Goal: Feedback & Contribution: Leave review/rating

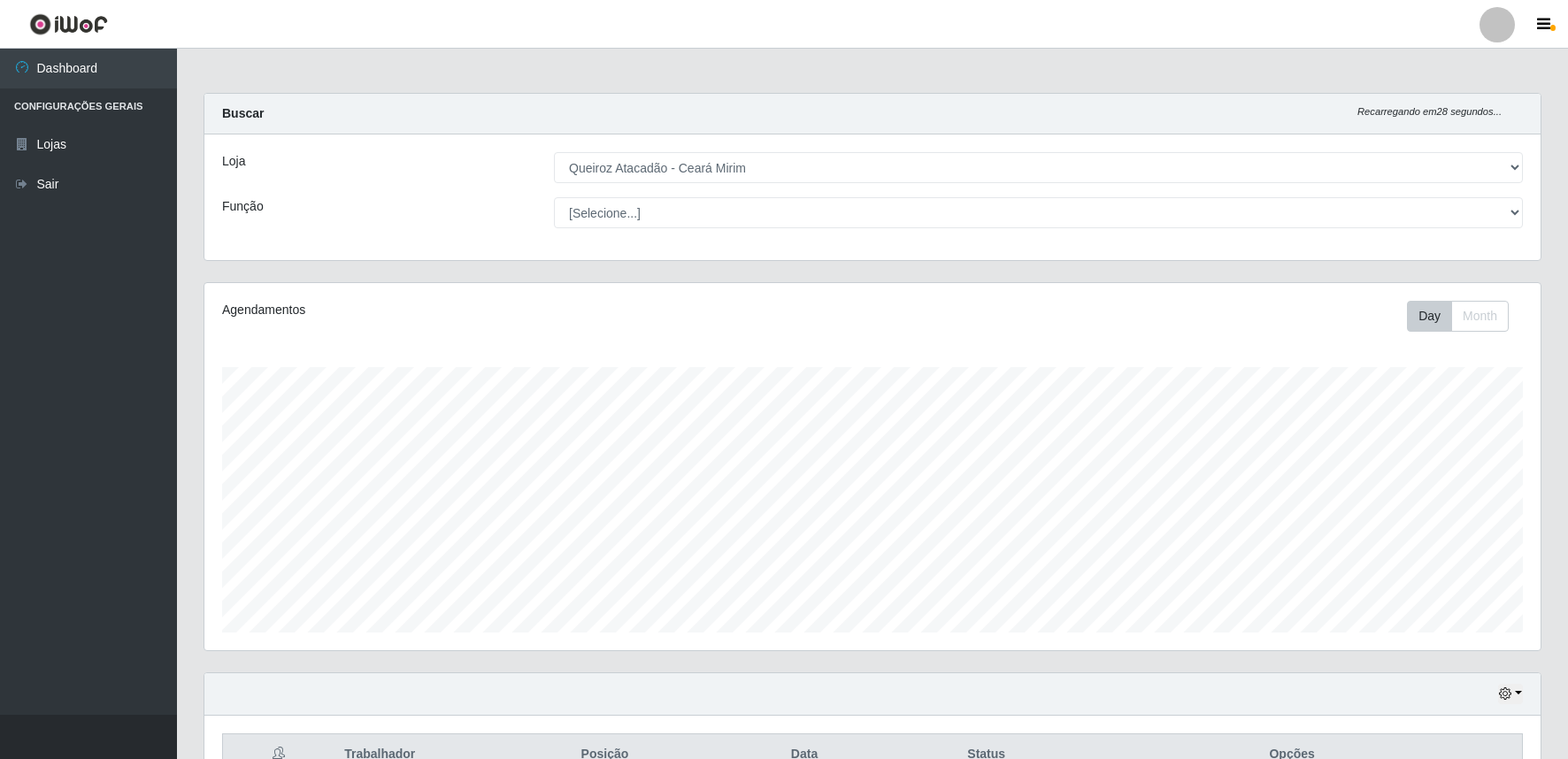
select select "465"
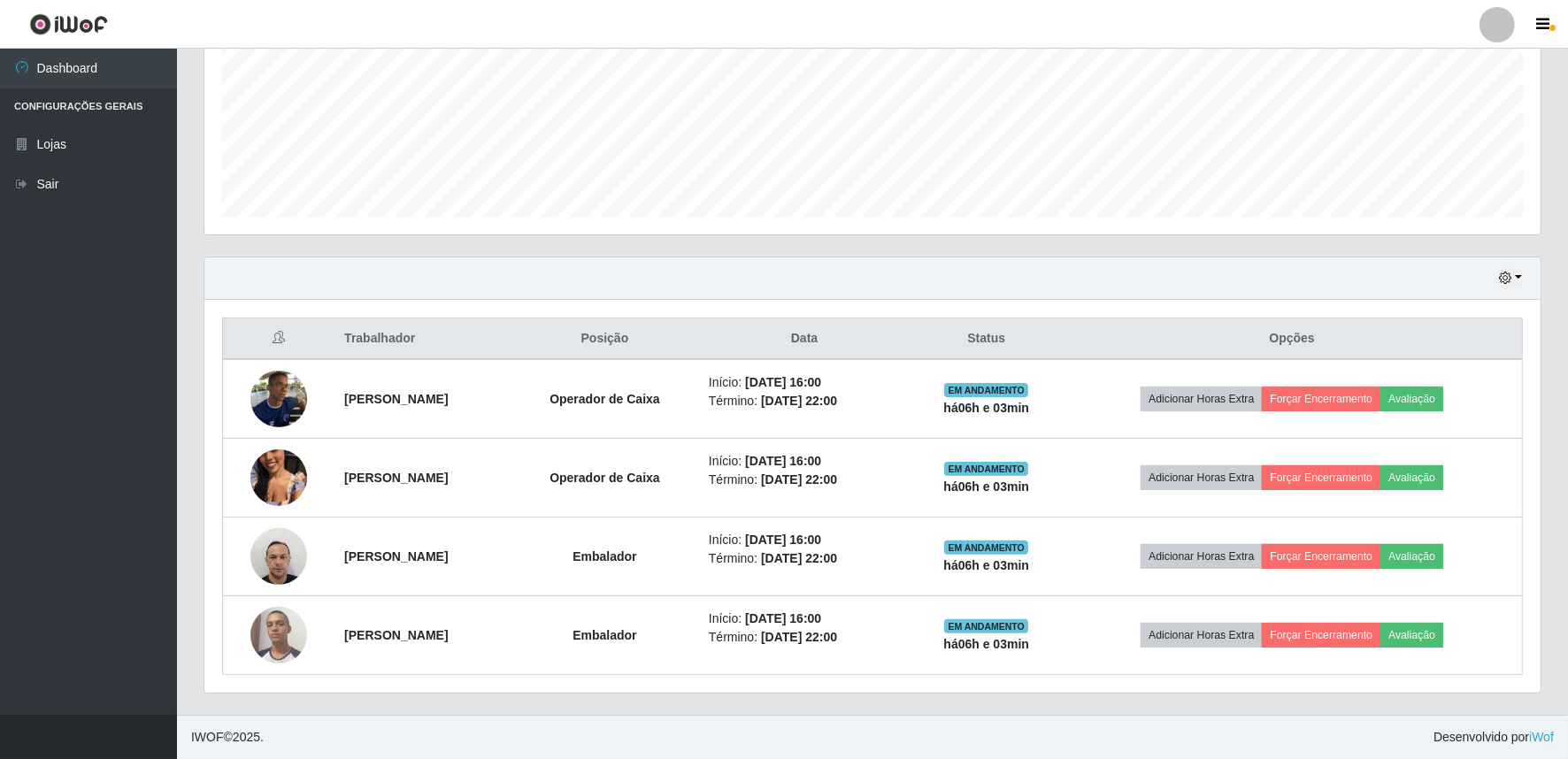
scroll to position [366, 1336]
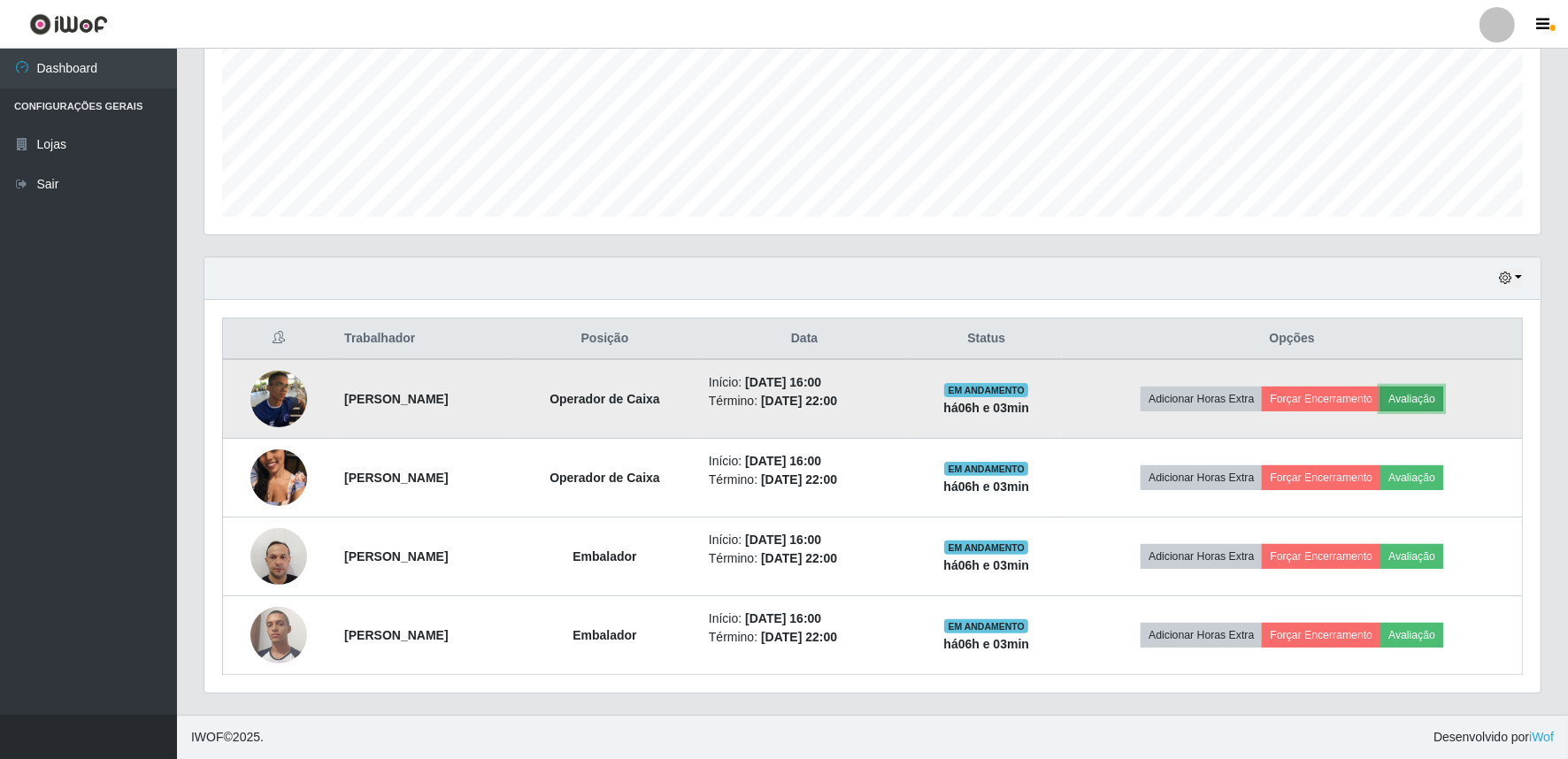
click at [1438, 399] on button "Avaliação" at bounding box center [1411, 399] width 63 height 25
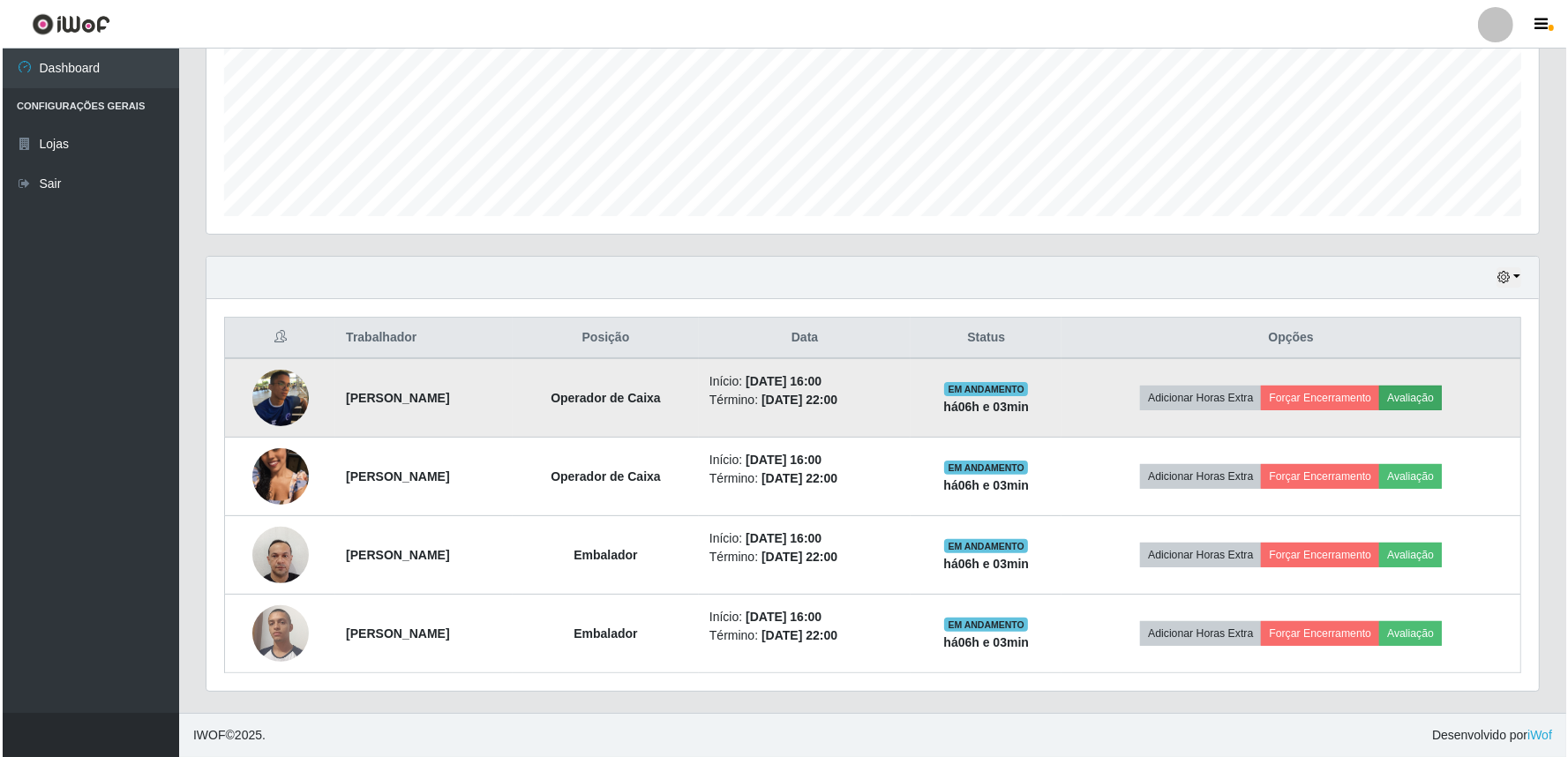
scroll to position [365, 1321]
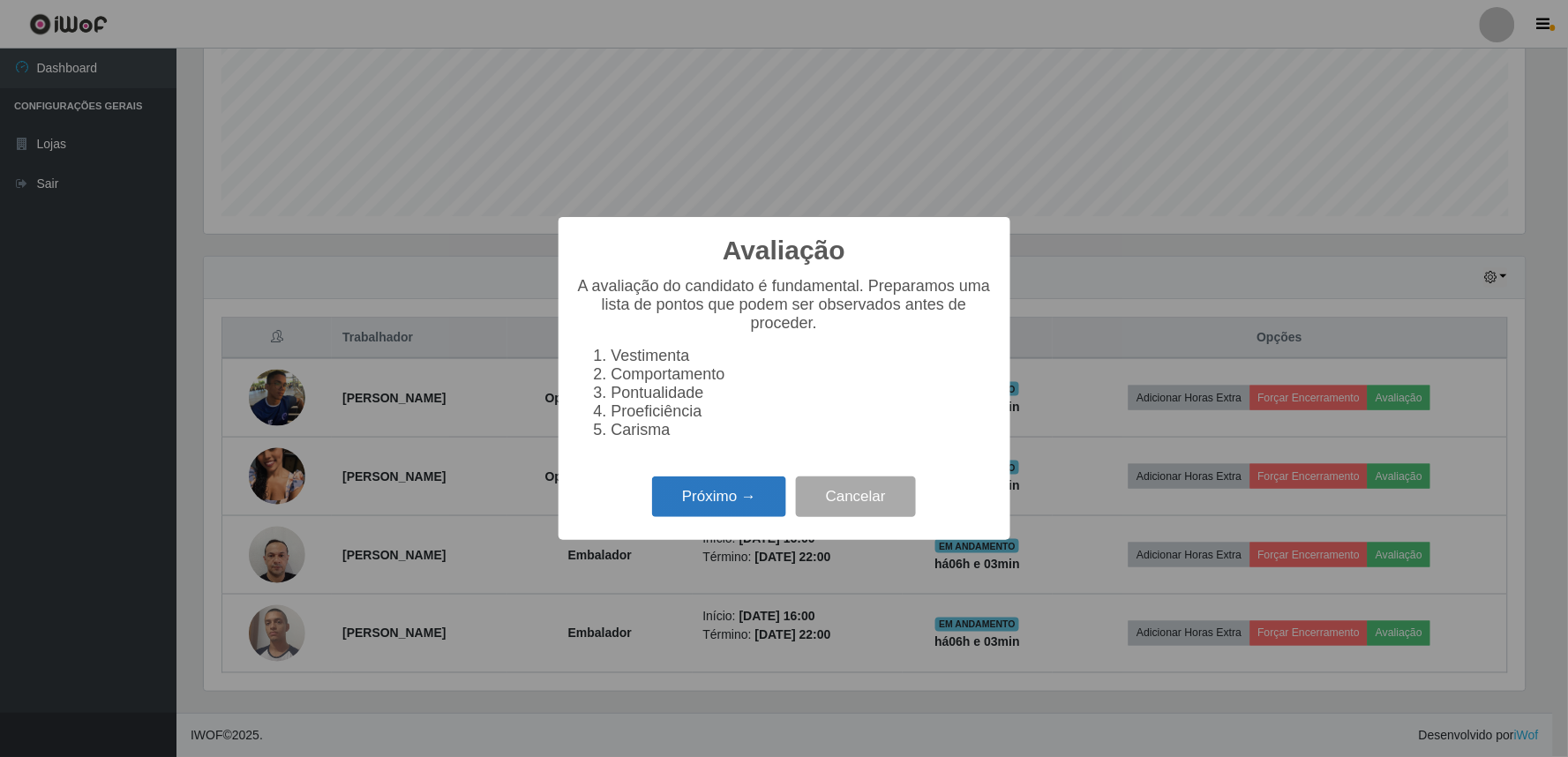
click at [724, 513] on button "Próximo →" at bounding box center [719, 497] width 134 height 42
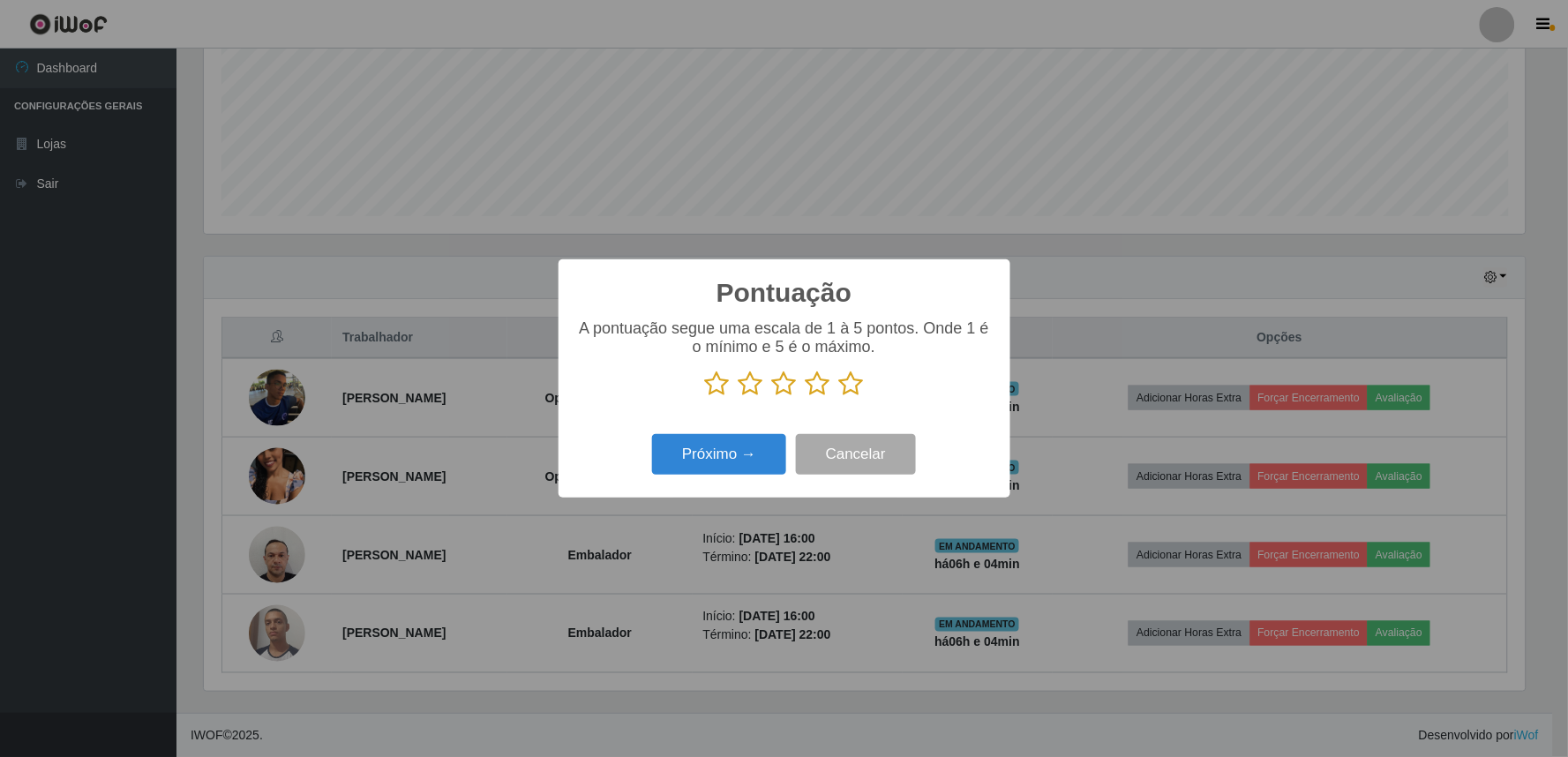
click at [814, 387] on icon at bounding box center [817, 383] width 24 height 26
click at [806, 398] on input "radio" at bounding box center [806, 398] width 0 height 0
click at [746, 443] on button "Próximo →" at bounding box center [719, 455] width 134 height 42
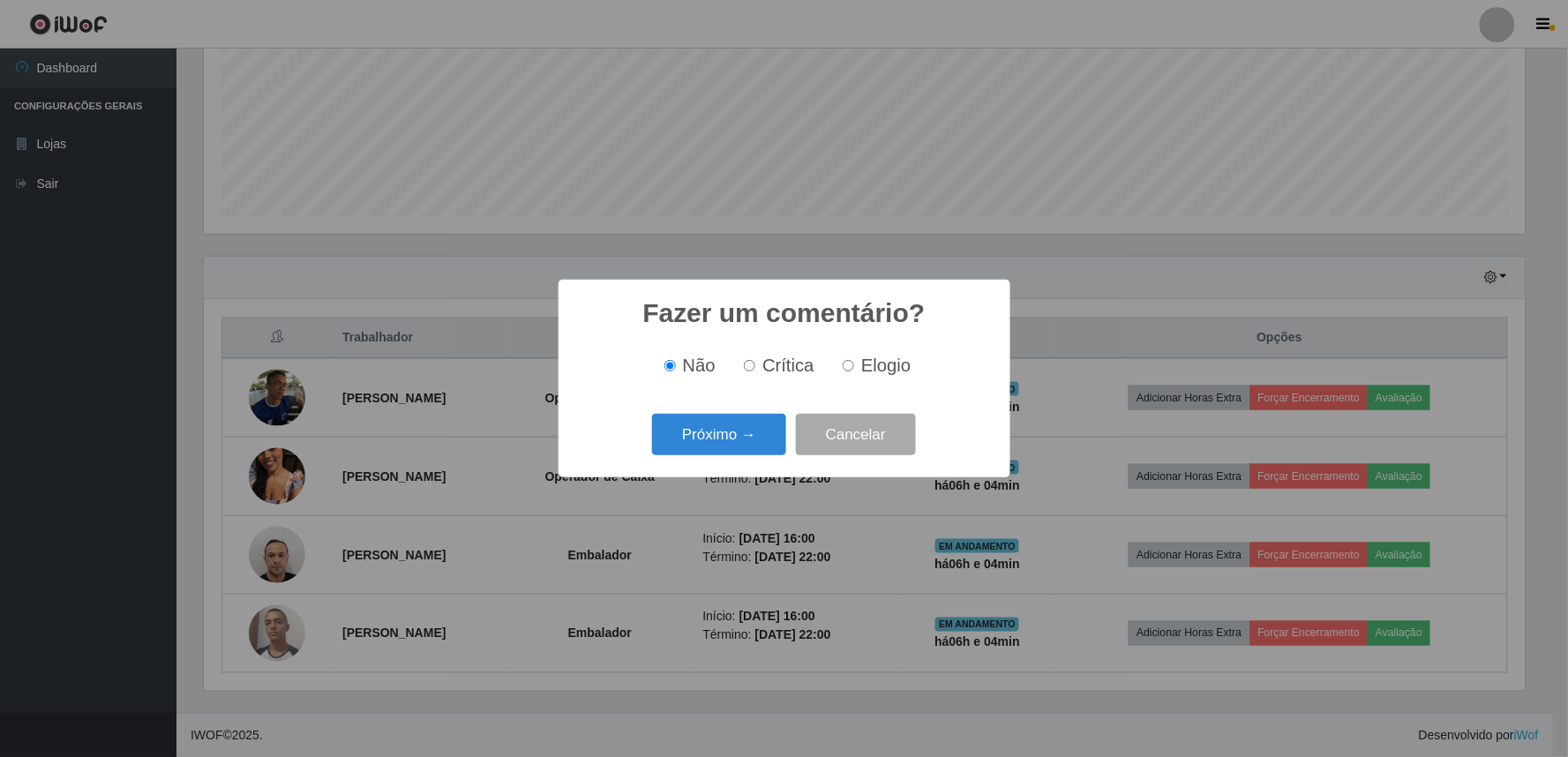
click at [845, 373] on label "Elogio" at bounding box center [873, 366] width 75 height 20
click at [845, 371] on input "Elogio" at bounding box center [848, 366] width 12 height 12
radio input "true"
click at [673, 371] on input "Não" at bounding box center [670, 366] width 12 height 12
radio input "true"
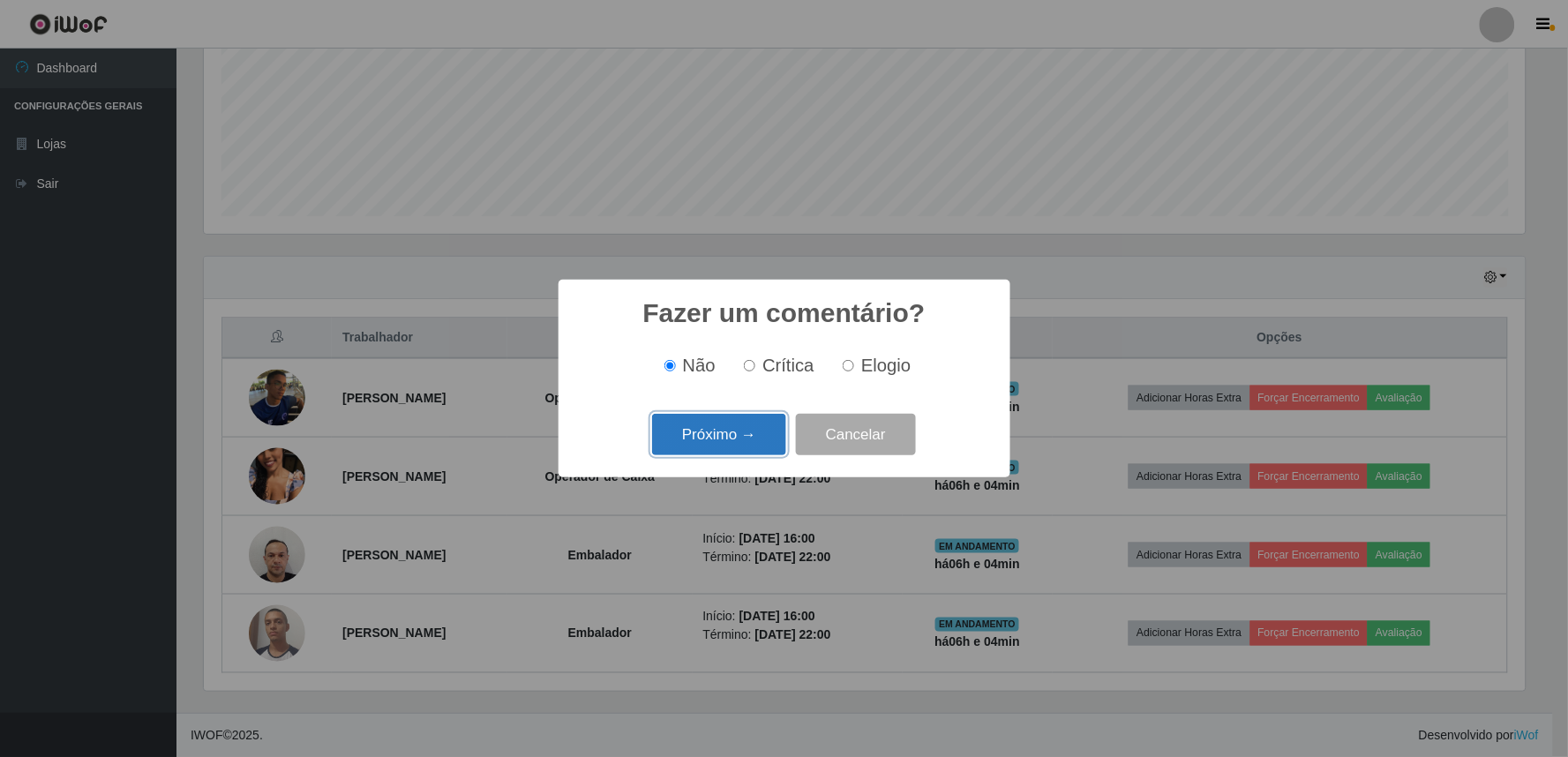
click at [693, 446] on button "Próximo →" at bounding box center [719, 435] width 134 height 42
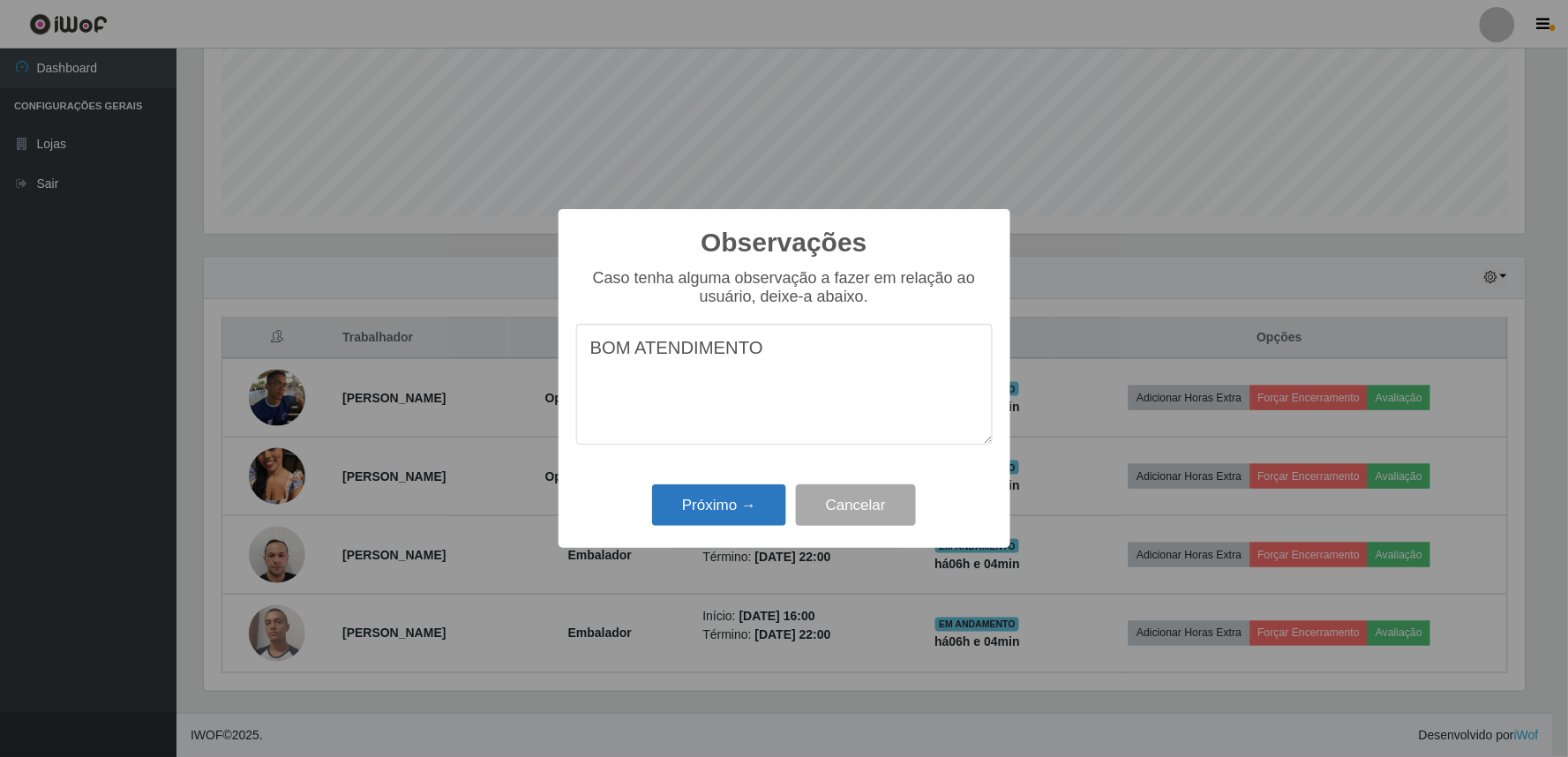
type textarea "BOM ATENDIMENTO"
click at [729, 510] on button "Próximo →" at bounding box center [719, 505] width 134 height 42
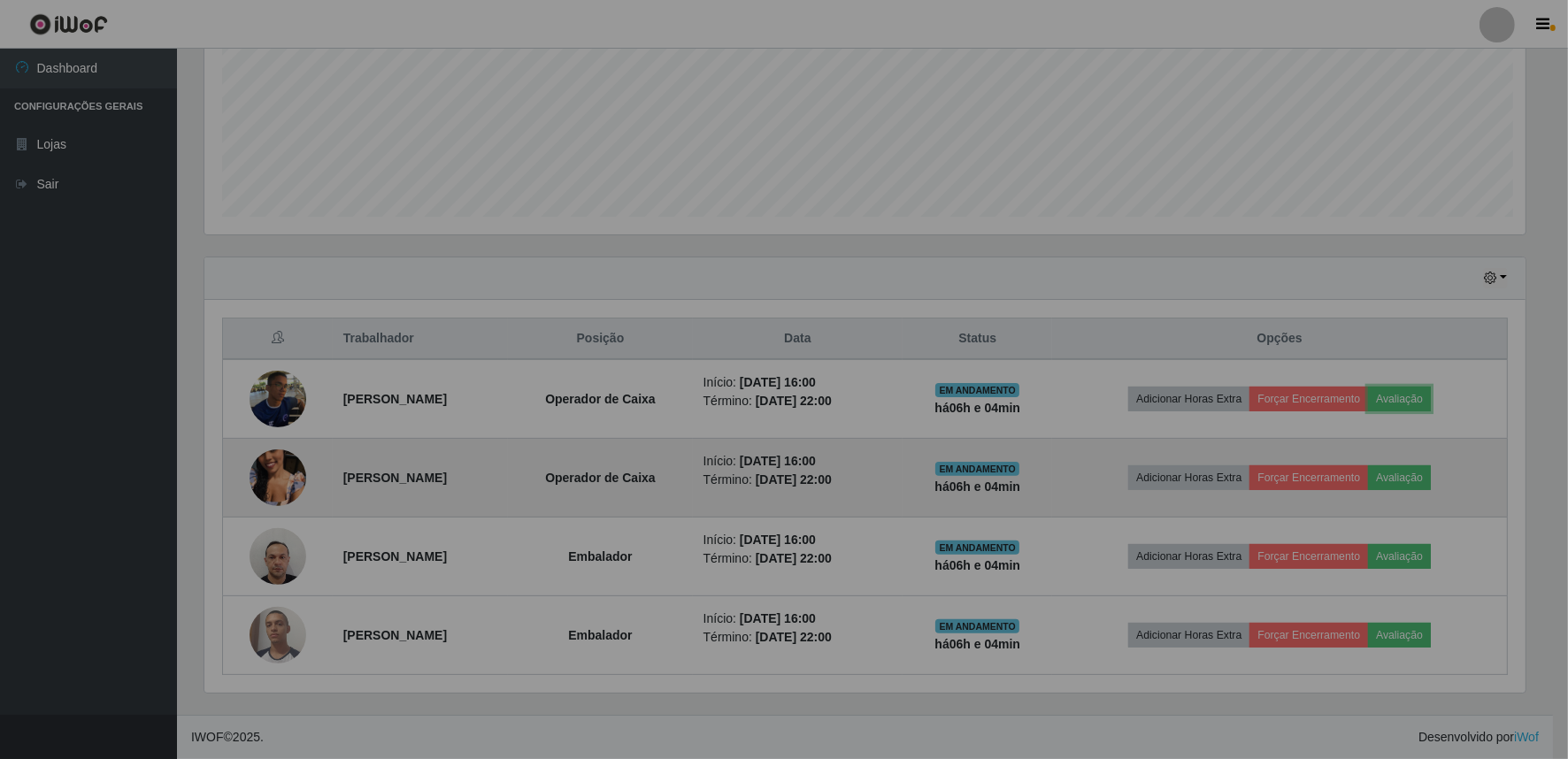
scroll to position [366, 1336]
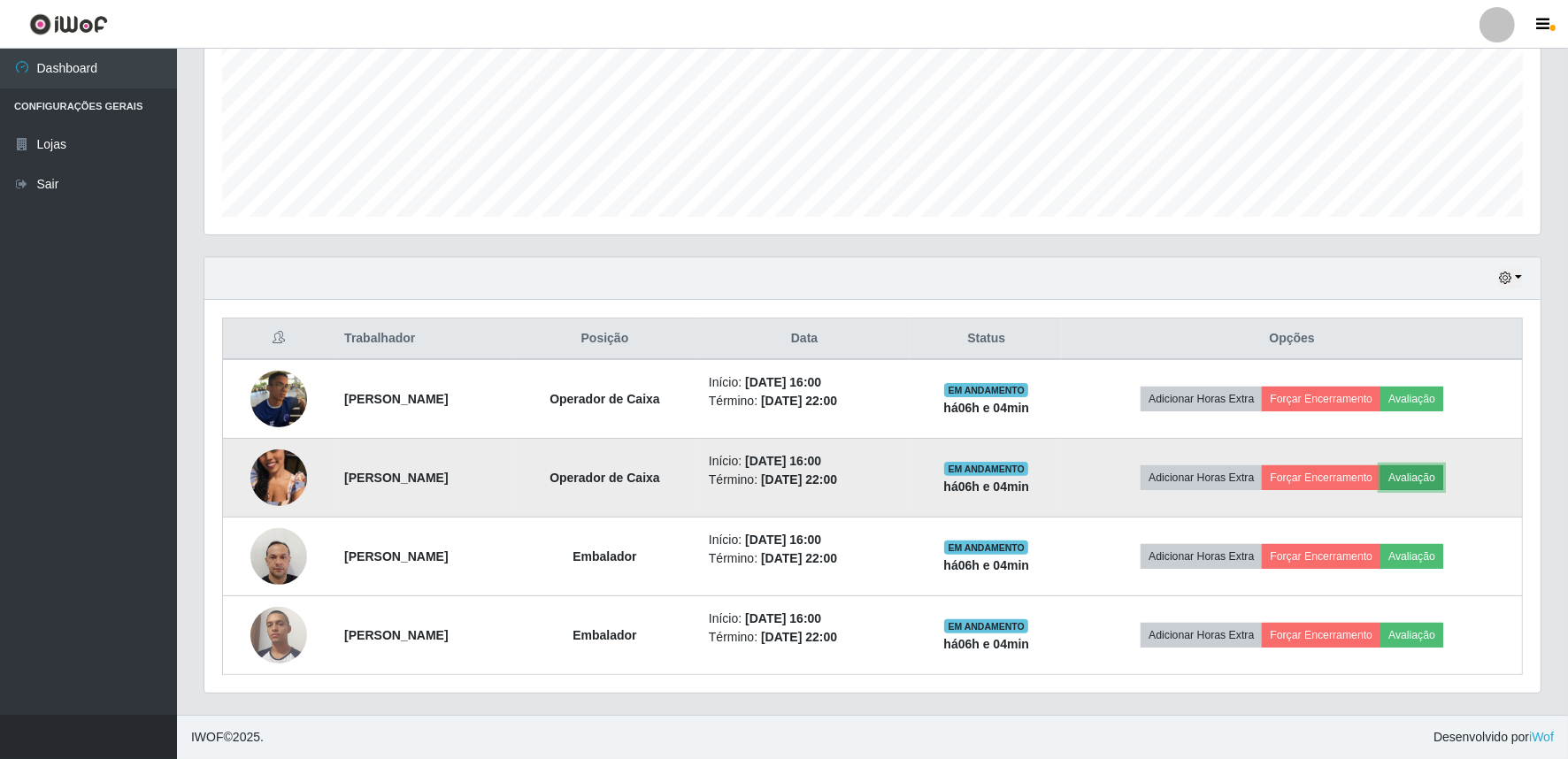
click at [1438, 483] on button "Avaliação" at bounding box center [1411, 478] width 63 height 25
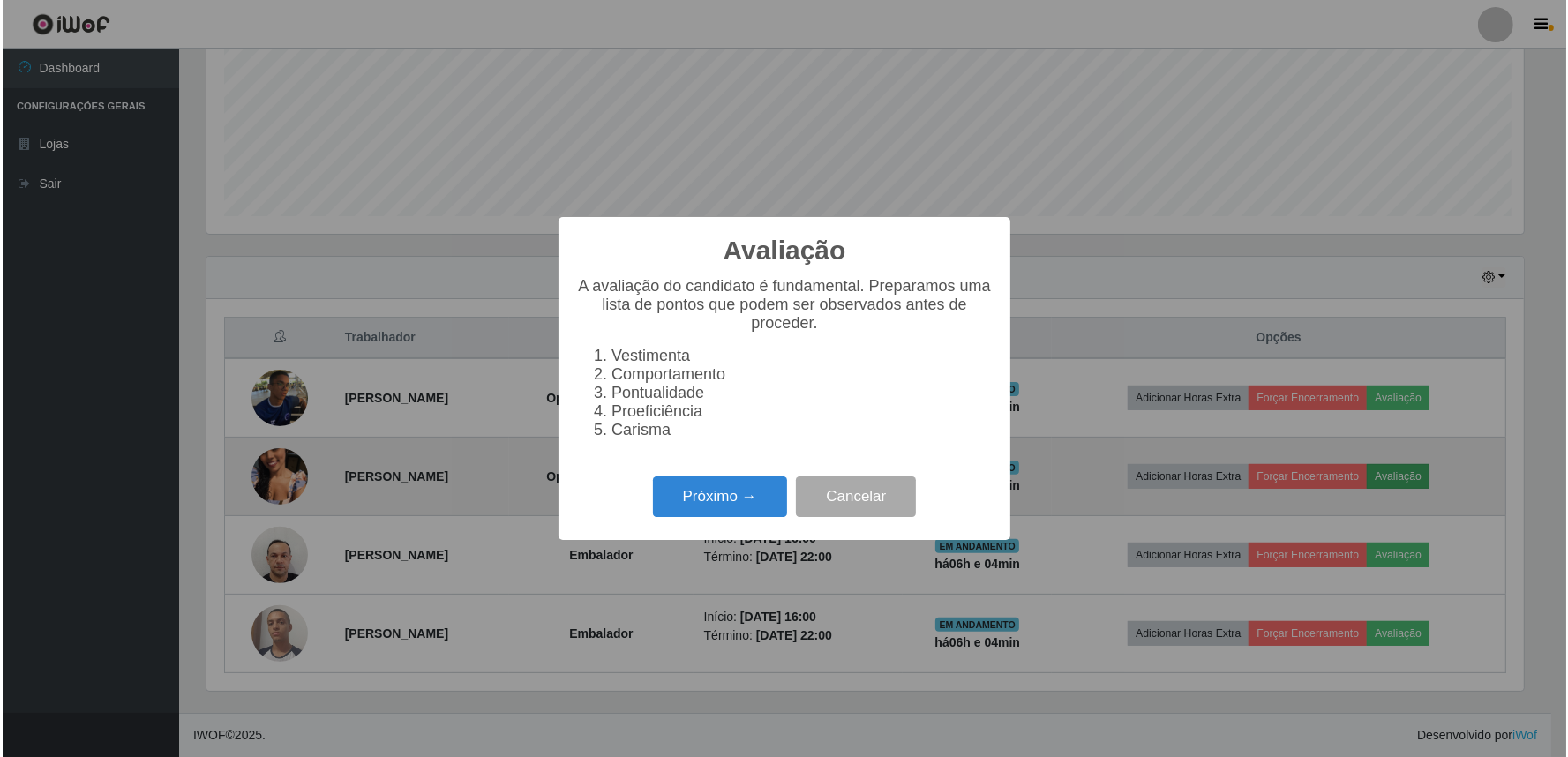
scroll to position [365, 1321]
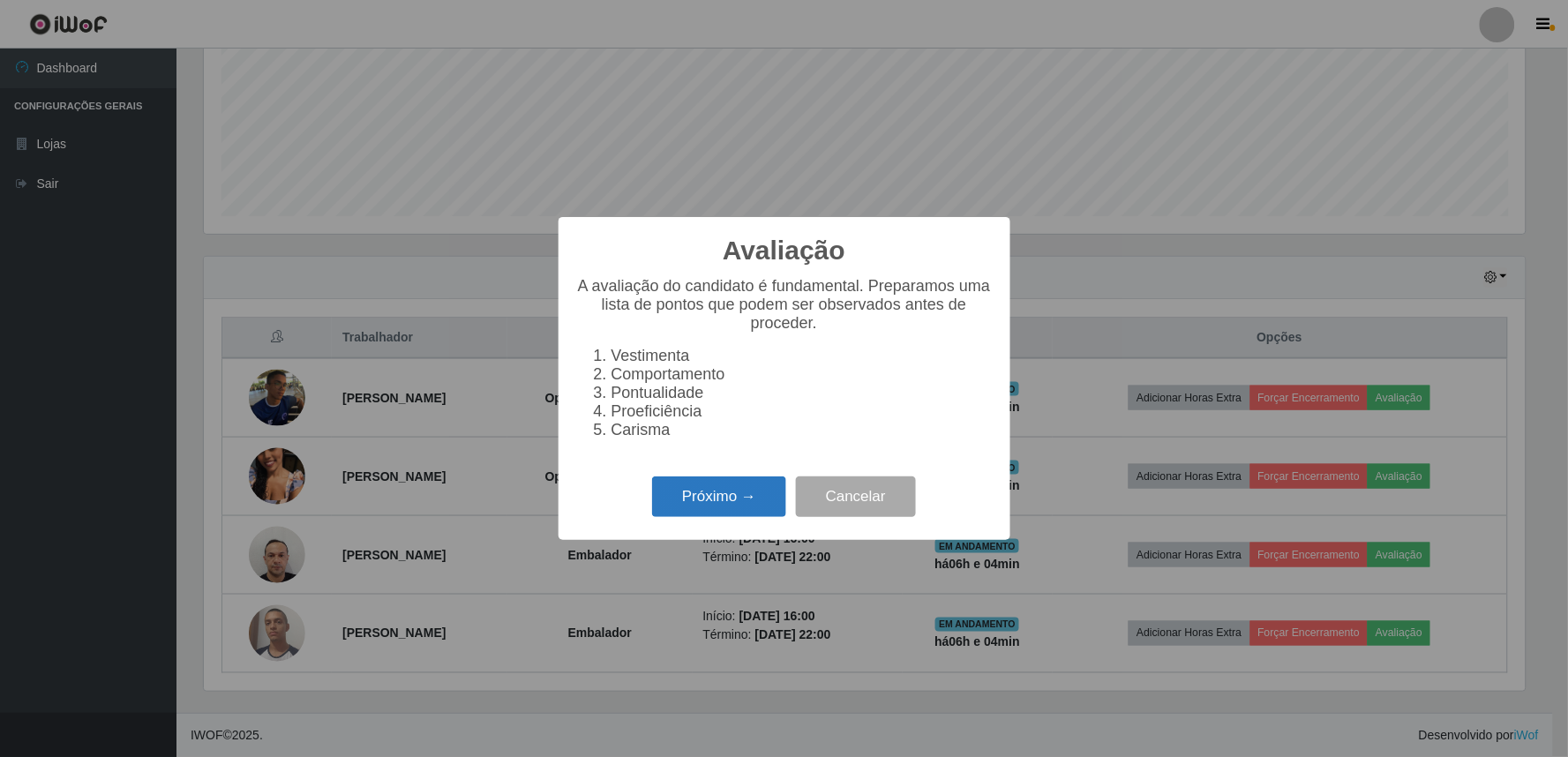
click at [685, 506] on button "Próximo →" at bounding box center [719, 497] width 134 height 42
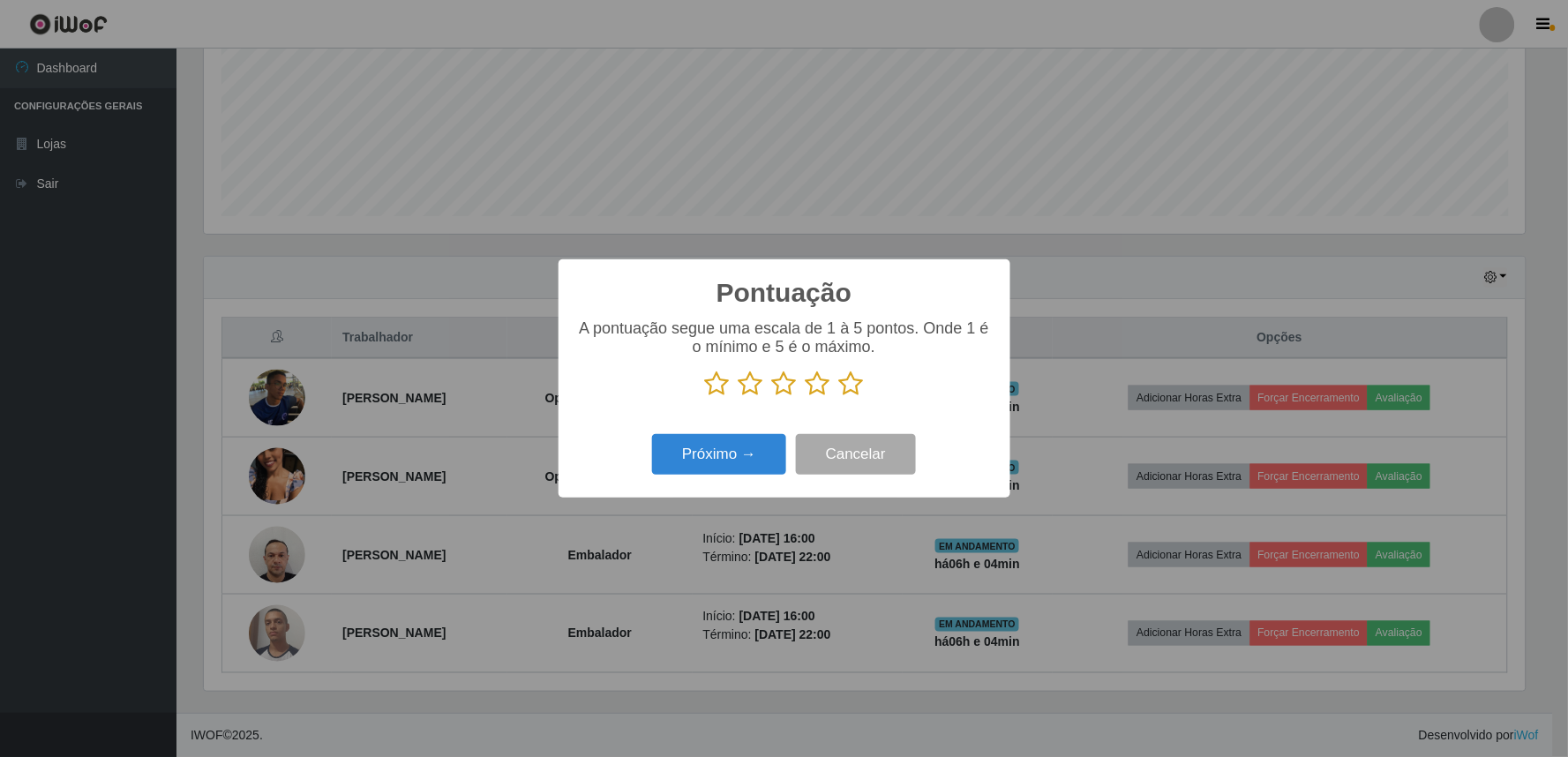
click at [814, 386] on icon at bounding box center [817, 383] width 24 height 26
click at [806, 398] on input "radio" at bounding box center [806, 398] width 0 height 0
click at [748, 437] on button "Próximo →" at bounding box center [719, 455] width 134 height 42
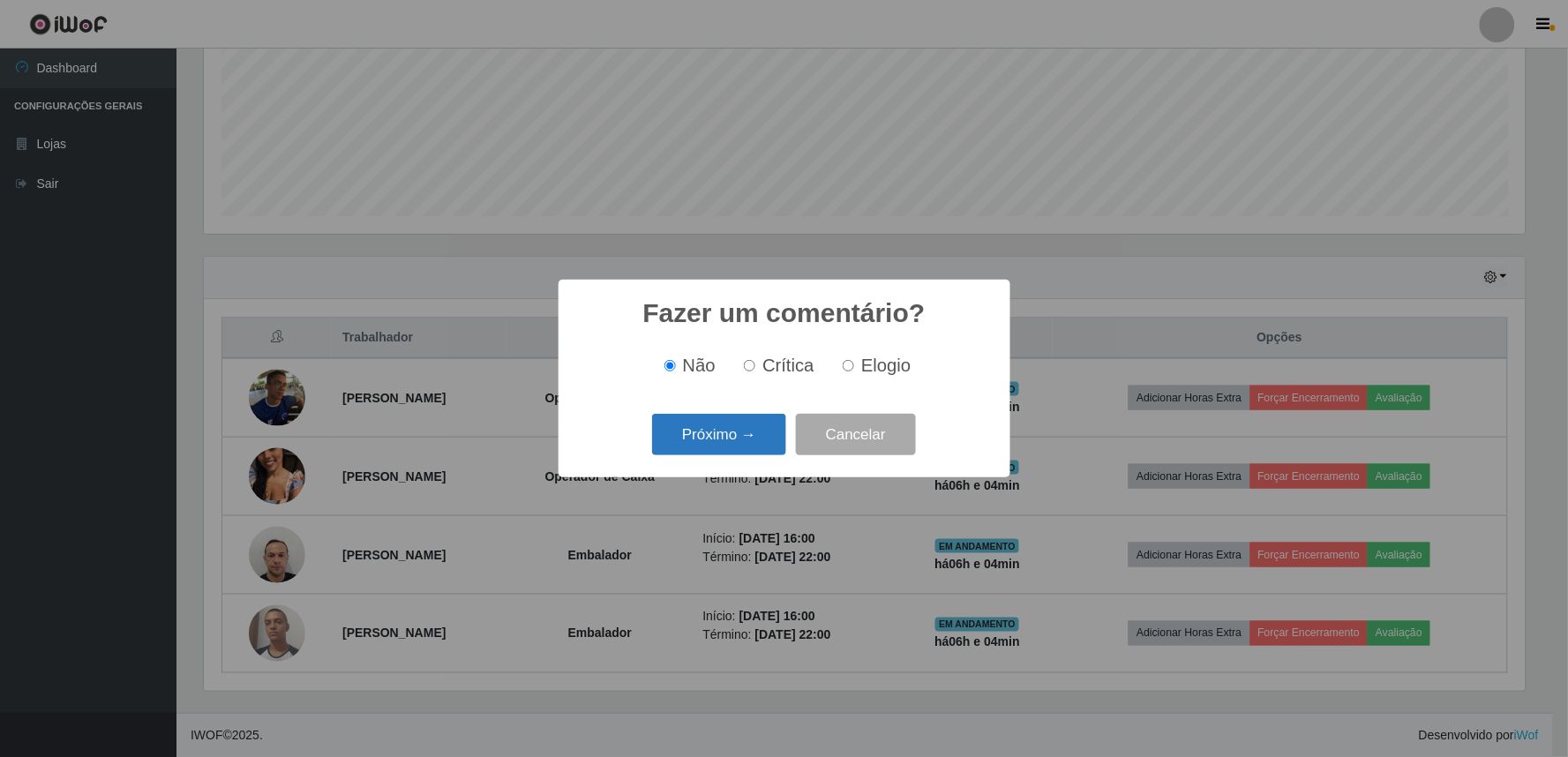
click at [744, 437] on button "Próximo →" at bounding box center [719, 435] width 134 height 42
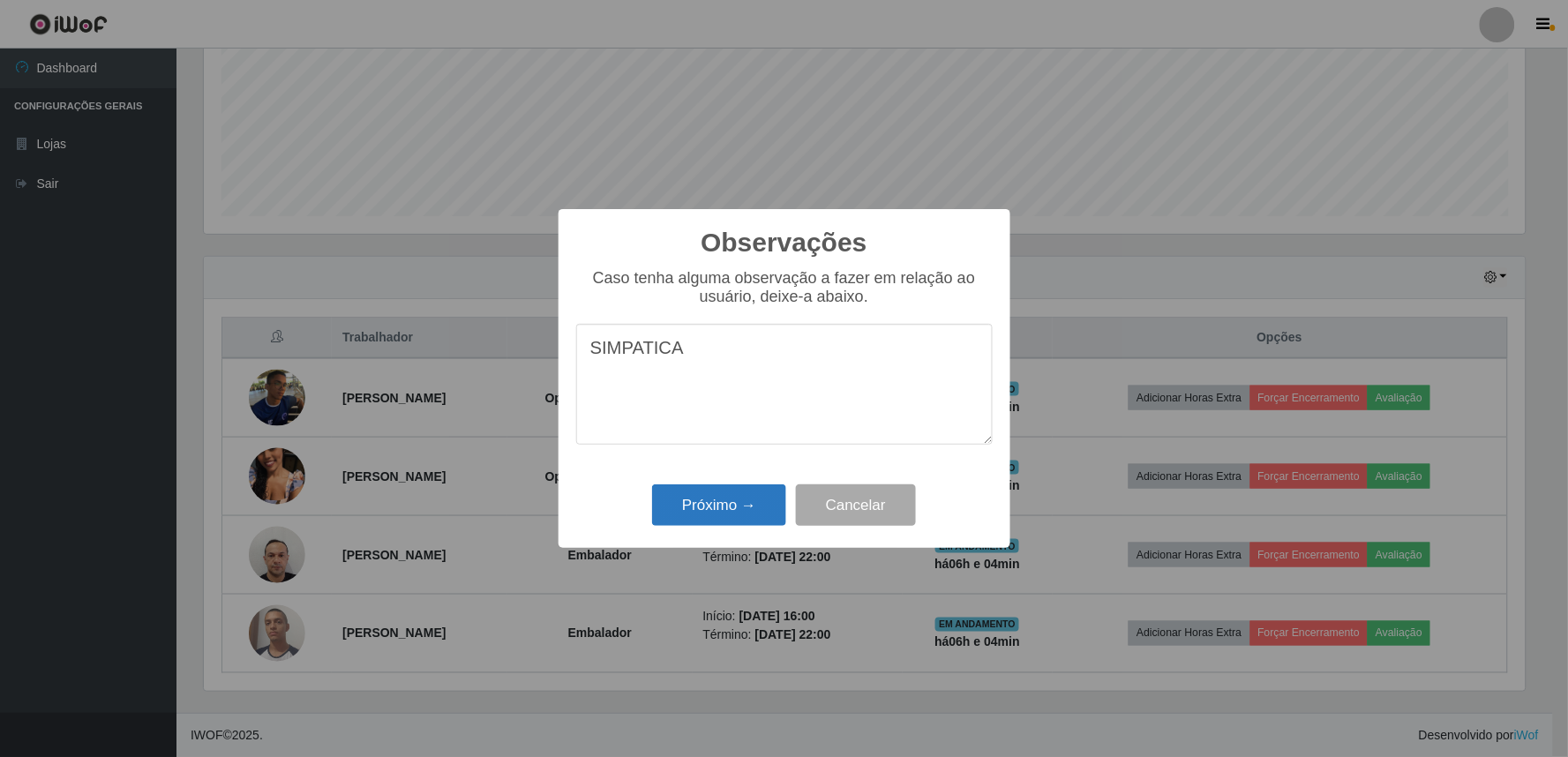
type textarea "SIMPATICA"
click at [724, 502] on button "Próximo →" at bounding box center [719, 505] width 134 height 42
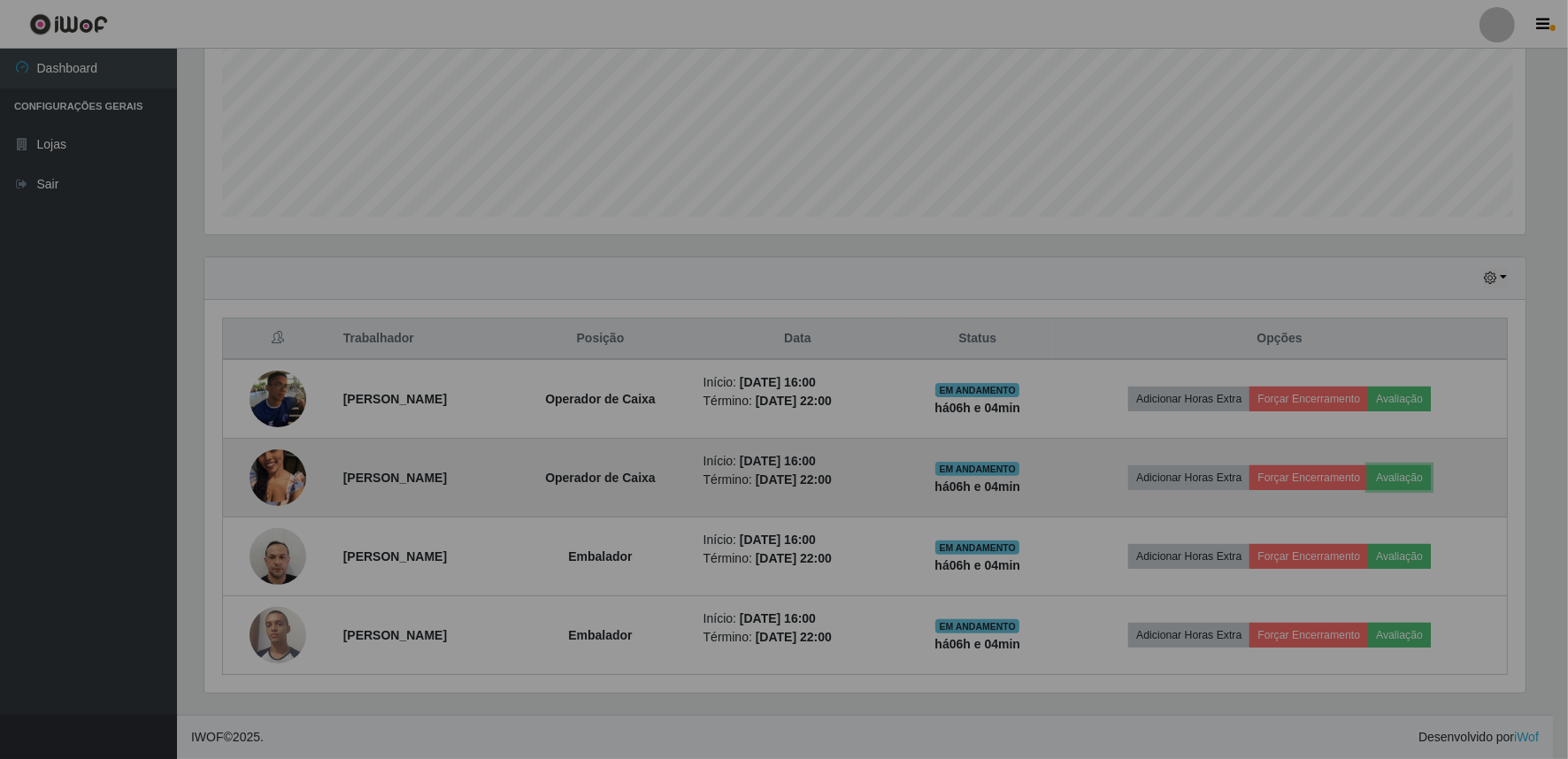
scroll to position [366, 1336]
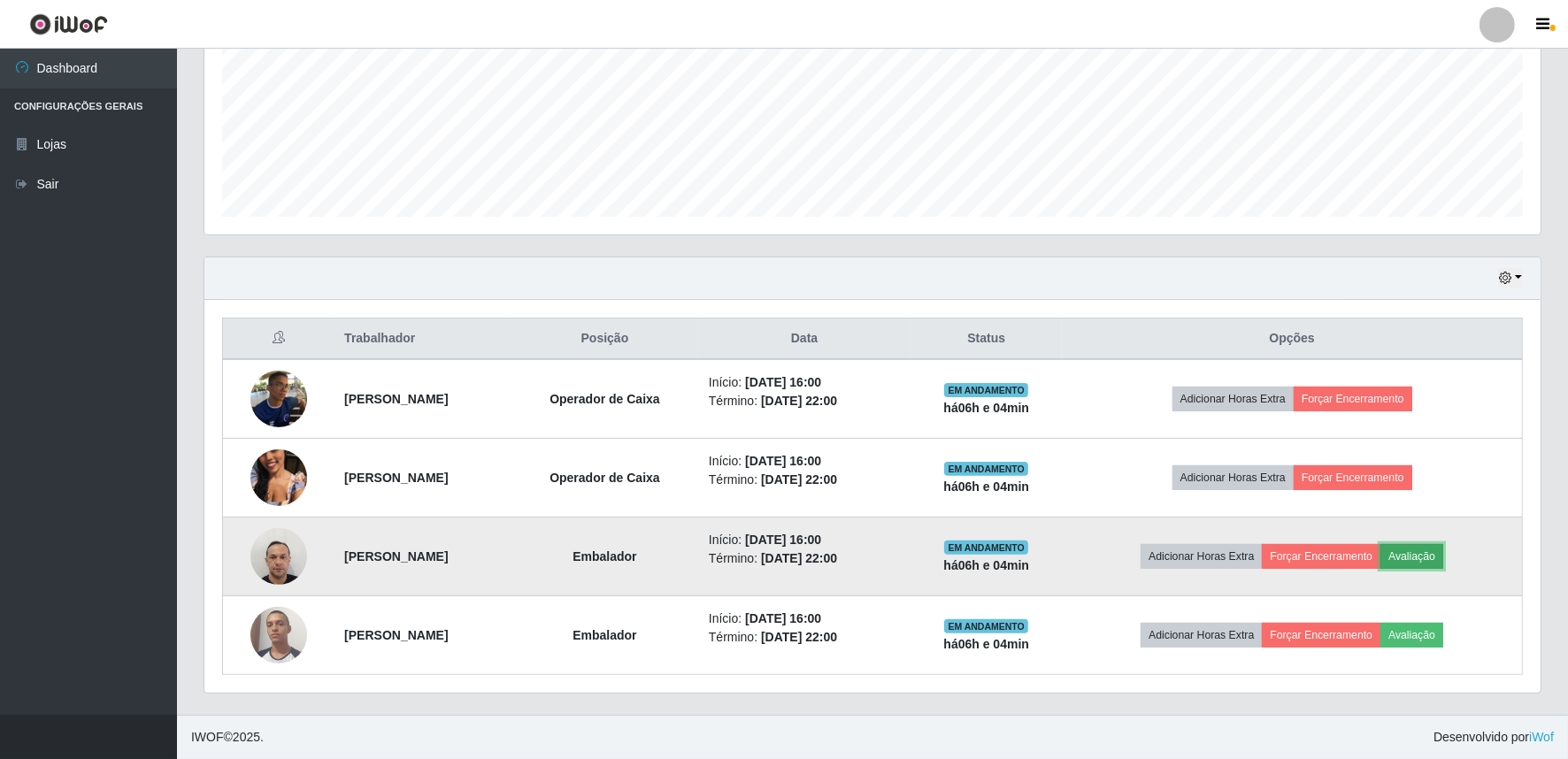
click at [1429, 549] on button "Avaliação" at bounding box center [1411, 556] width 63 height 25
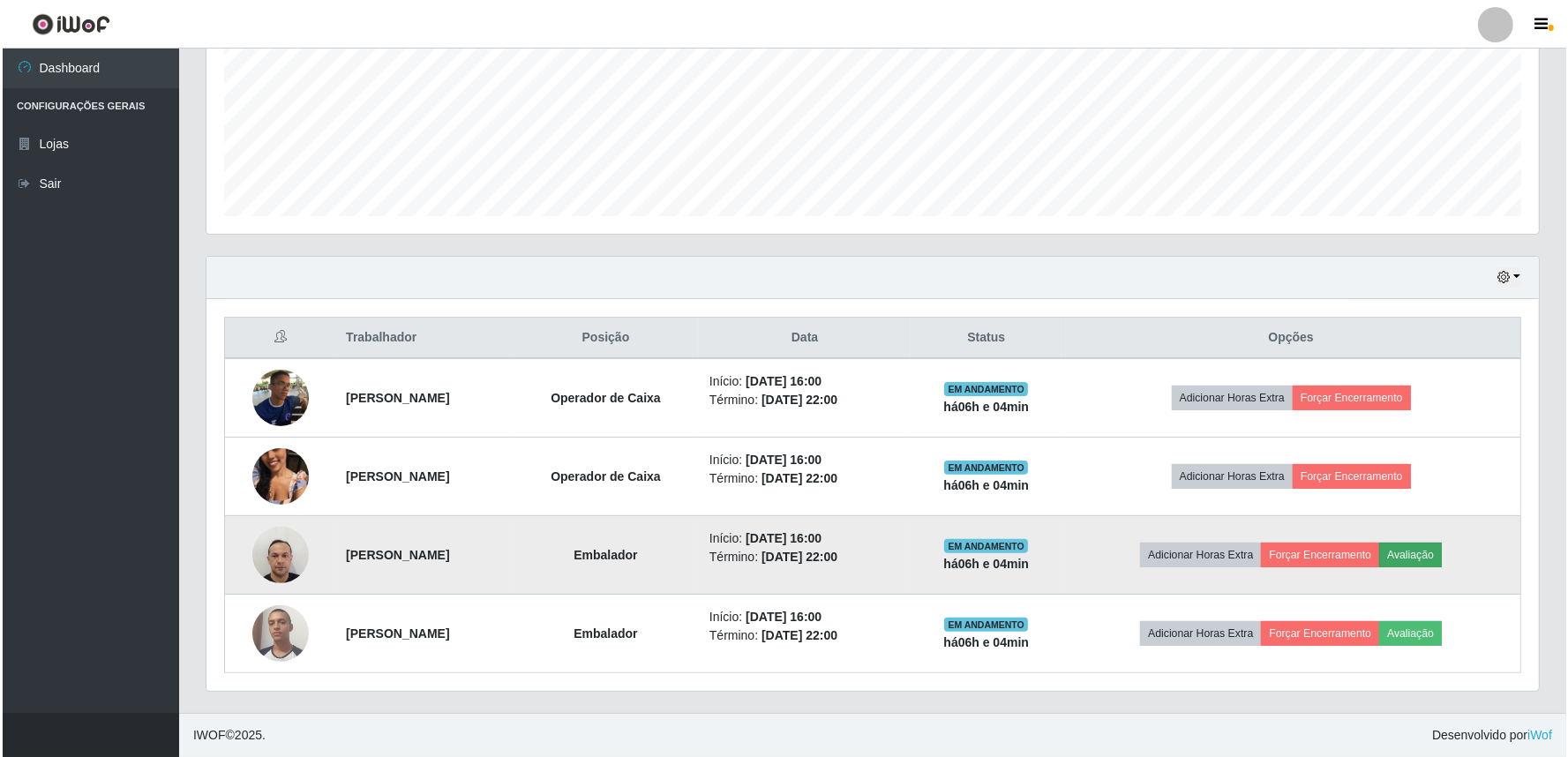
scroll to position [365, 1321]
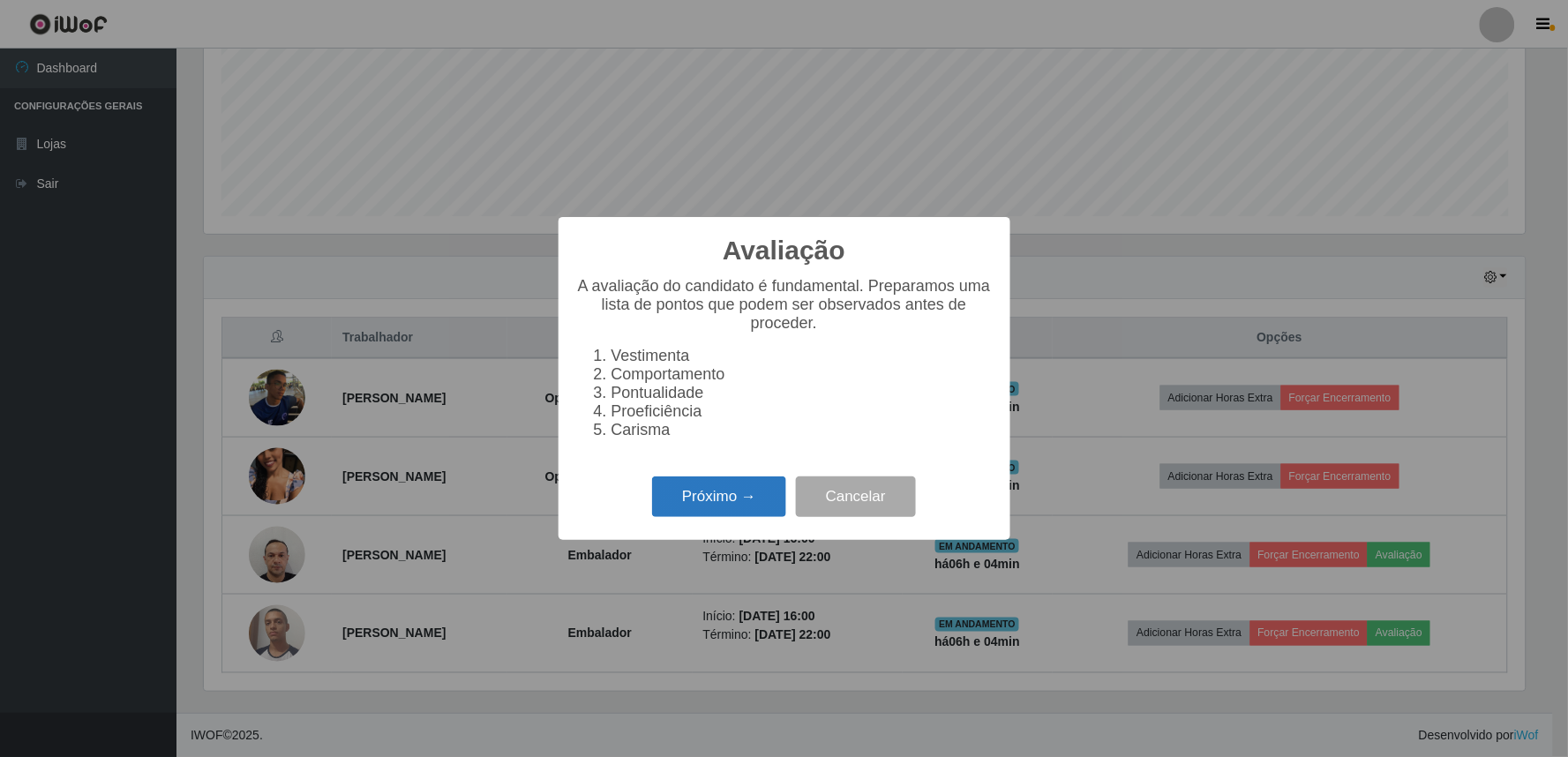
click at [722, 513] on button "Próximo →" at bounding box center [719, 497] width 134 height 42
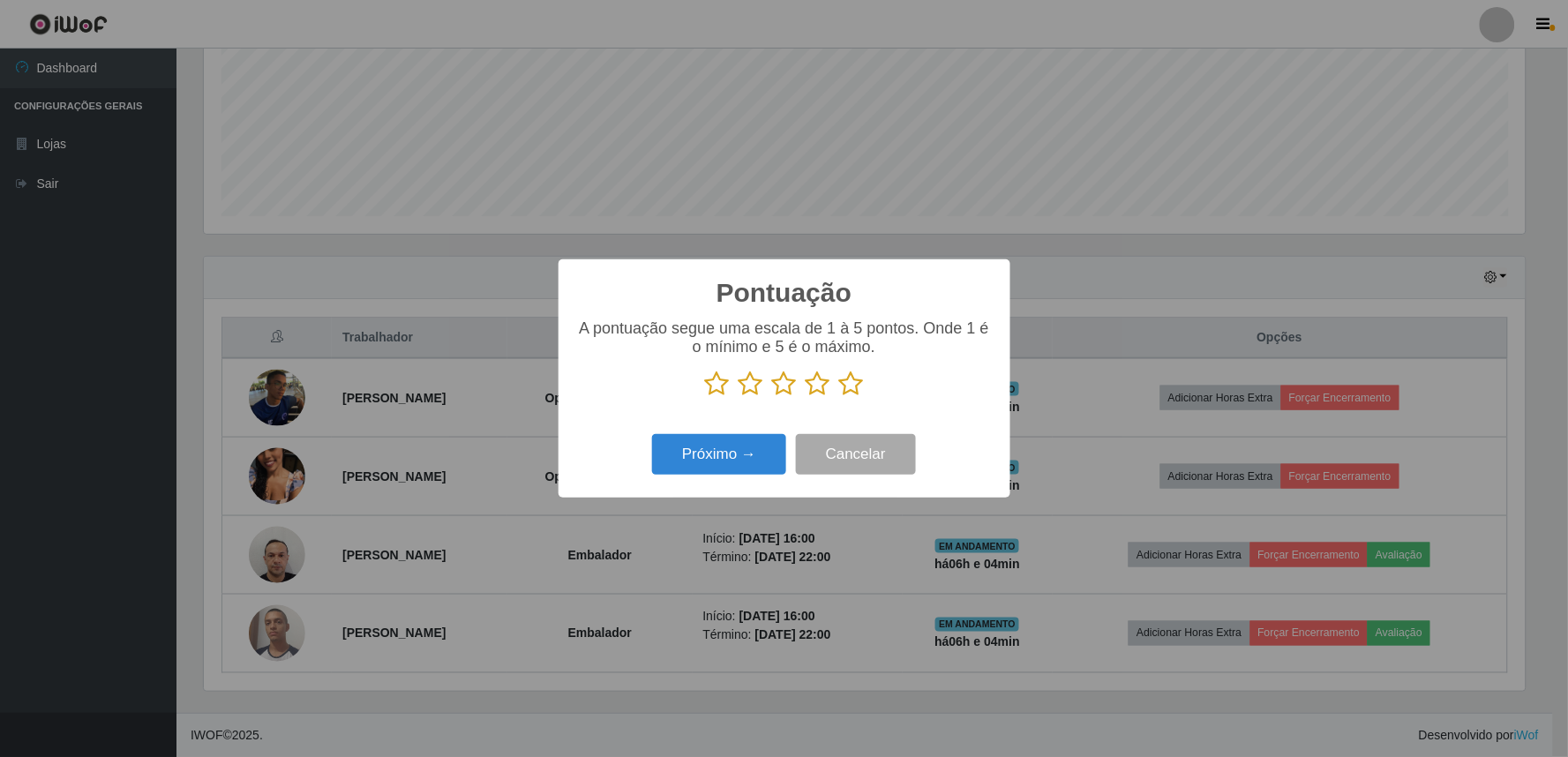
click at [825, 386] on icon at bounding box center [817, 383] width 24 height 26
click at [806, 398] on input "radio" at bounding box center [806, 398] width 0 height 0
click at [737, 465] on button "Próximo →" at bounding box center [719, 455] width 134 height 42
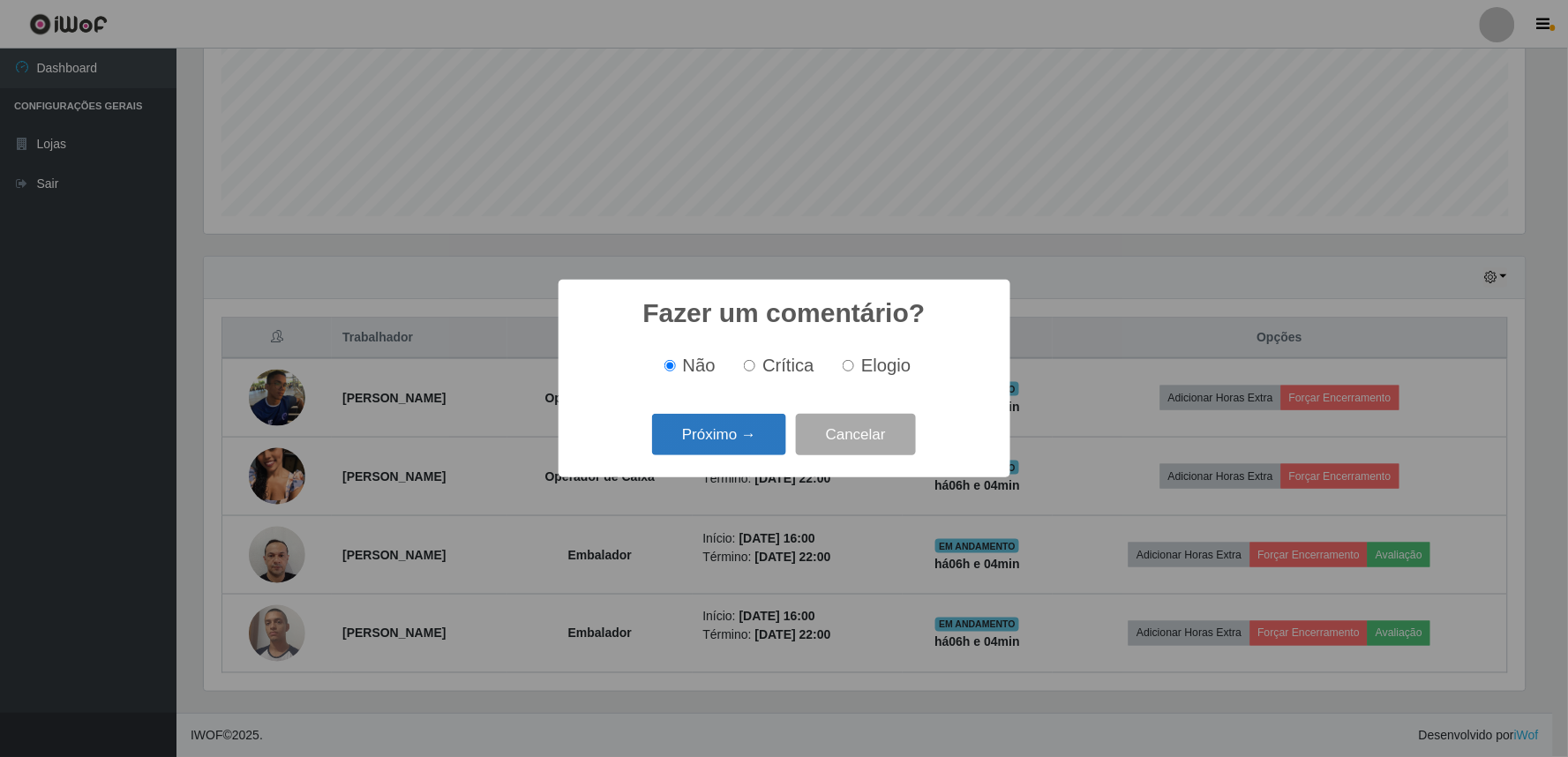
click at [730, 444] on button "Próximo →" at bounding box center [719, 435] width 134 height 42
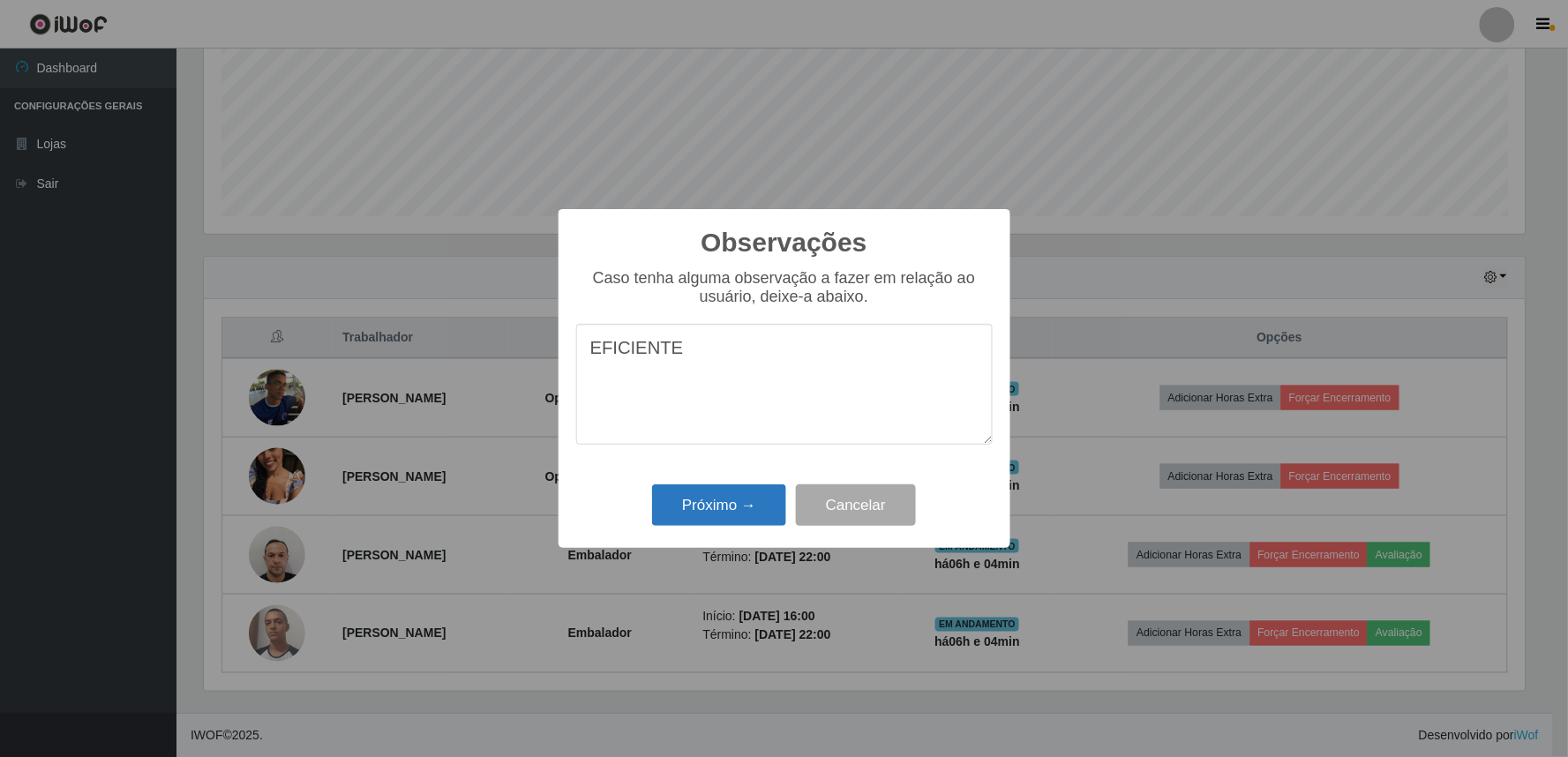
type textarea "EFICIENTE"
click at [708, 495] on button "Próximo →" at bounding box center [719, 505] width 134 height 42
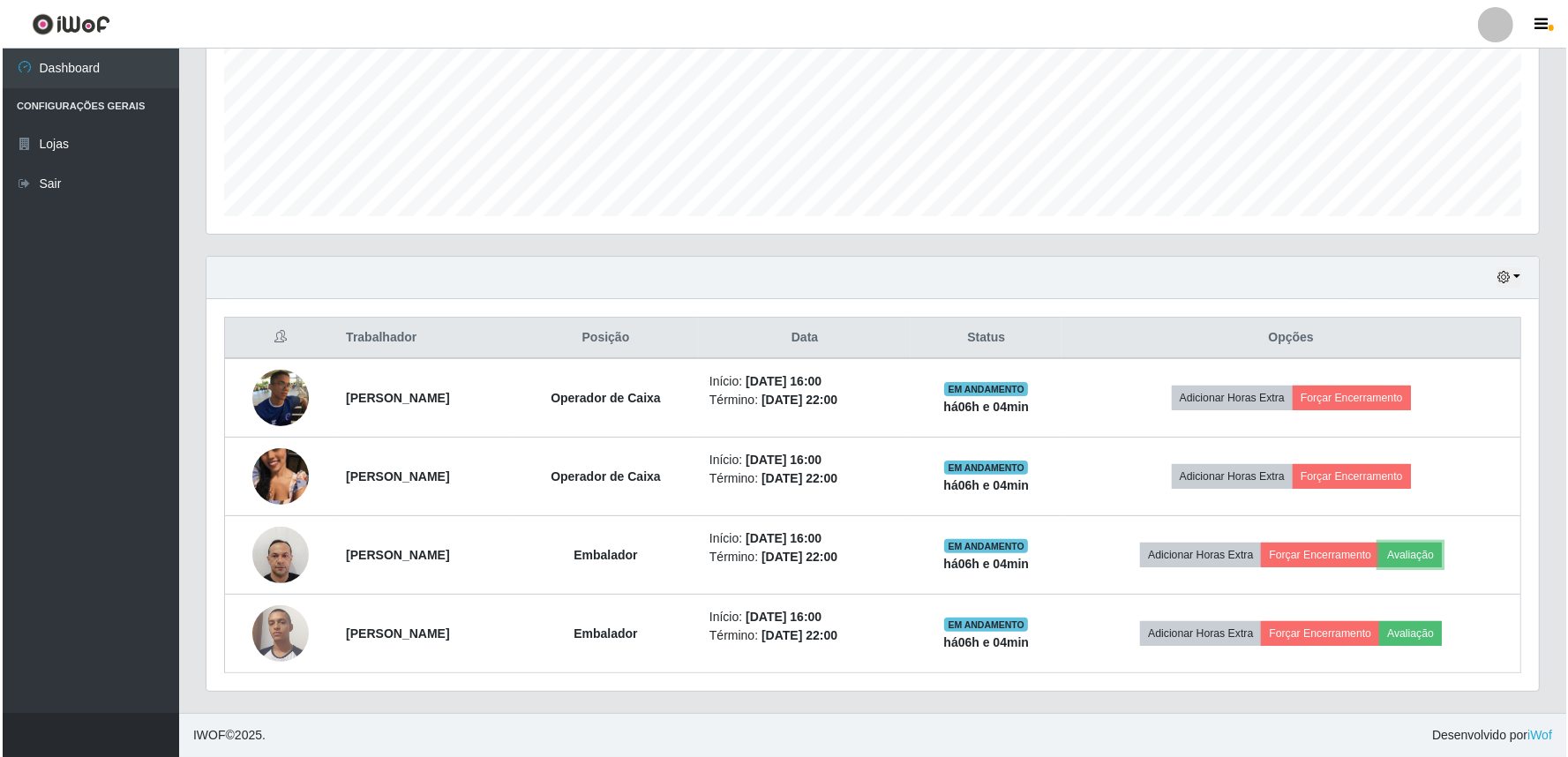
scroll to position [365, 1333]
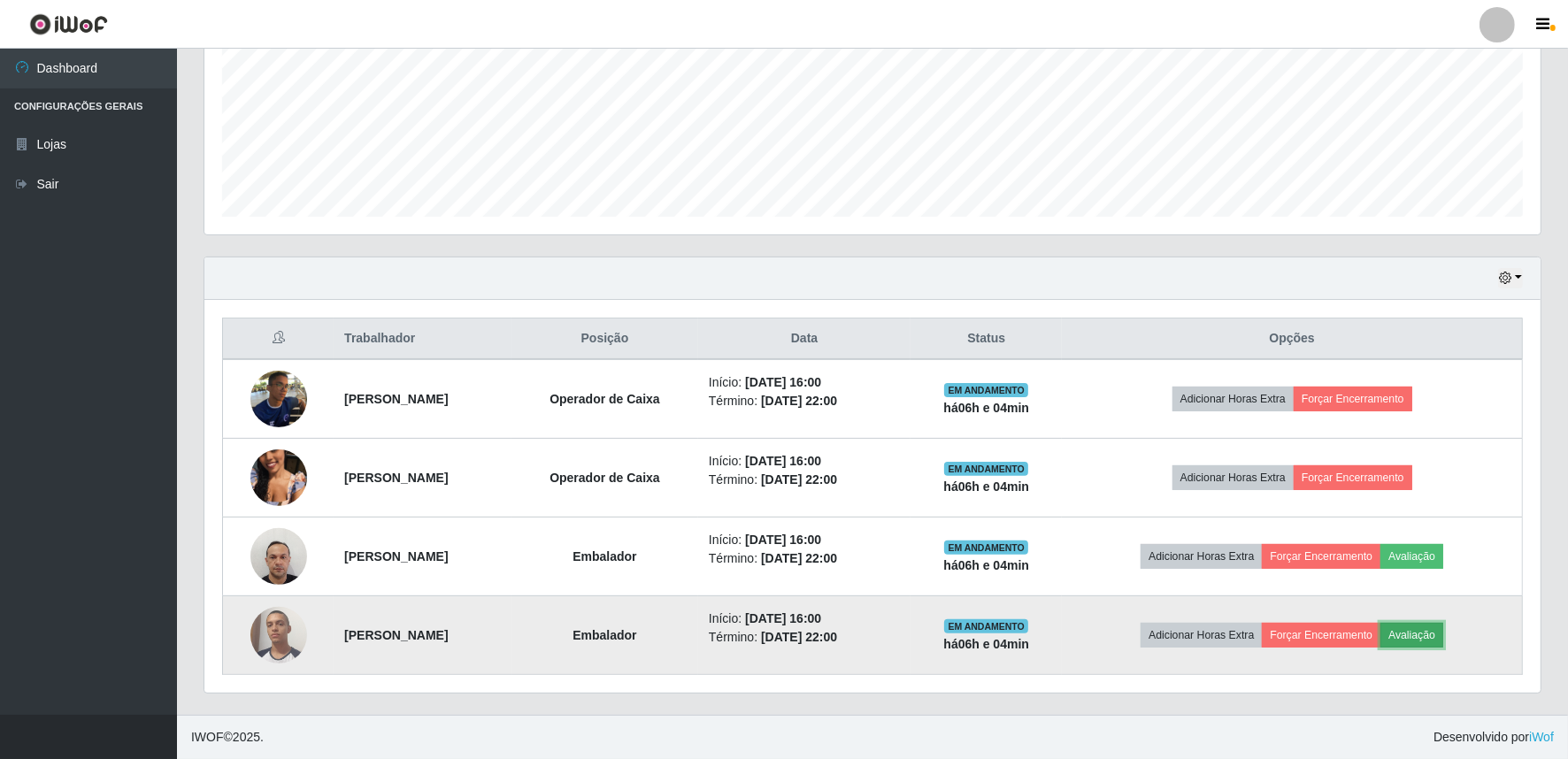
click at [1443, 630] on button "Avaliação" at bounding box center [1411, 635] width 63 height 25
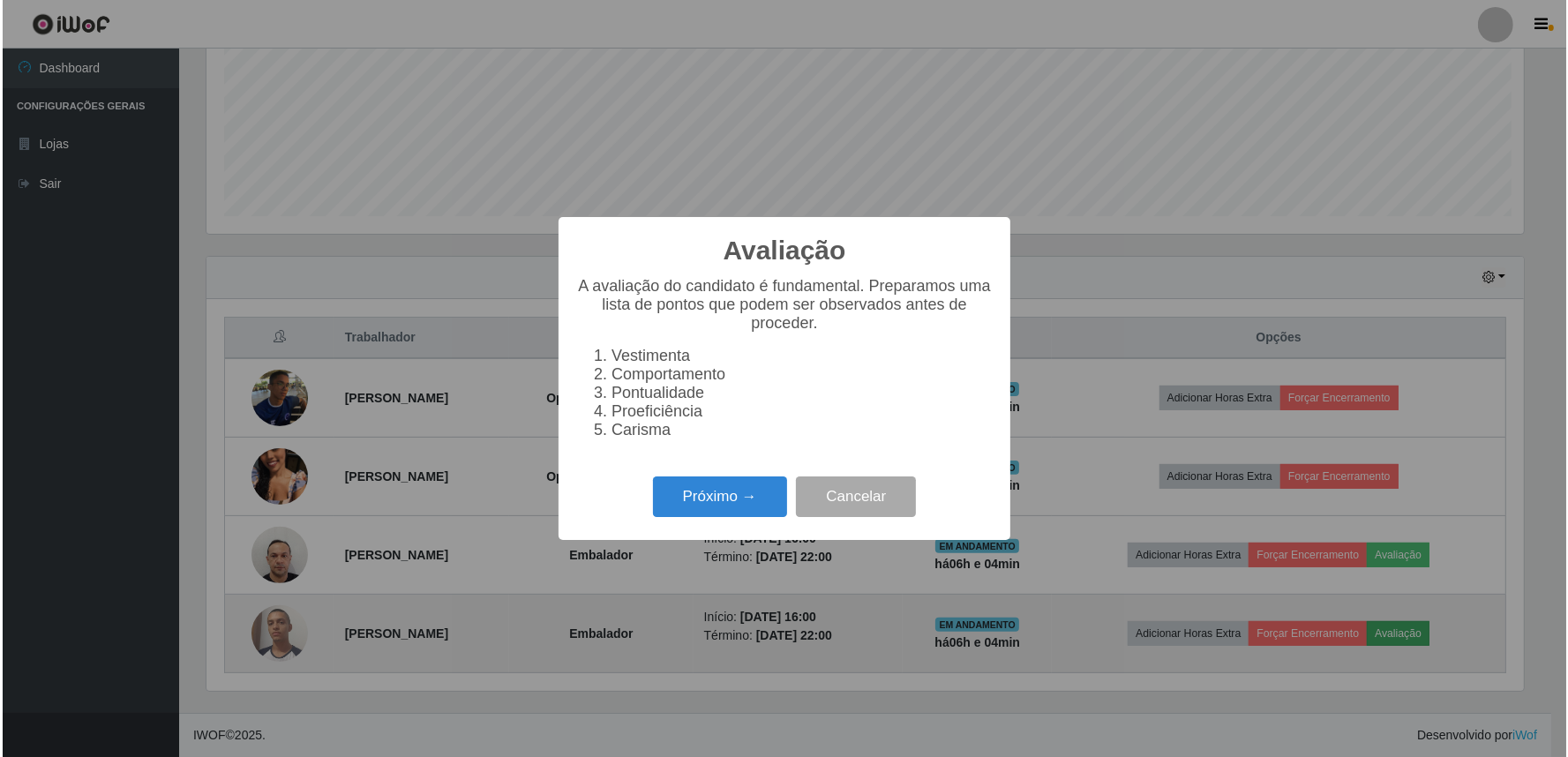
scroll to position [365, 1321]
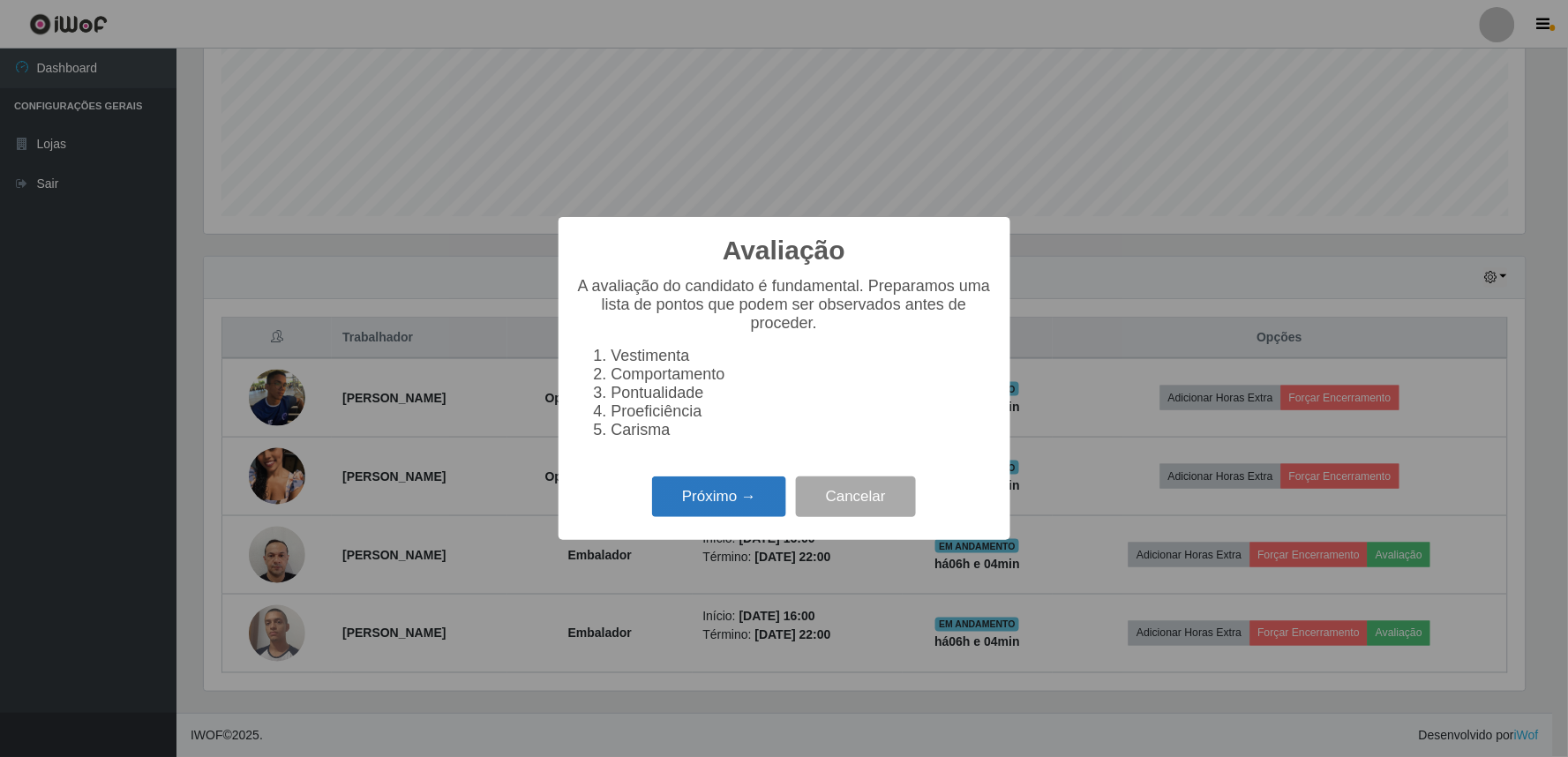
click at [748, 503] on button "Próximo →" at bounding box center [719, 497] width 134 height 42
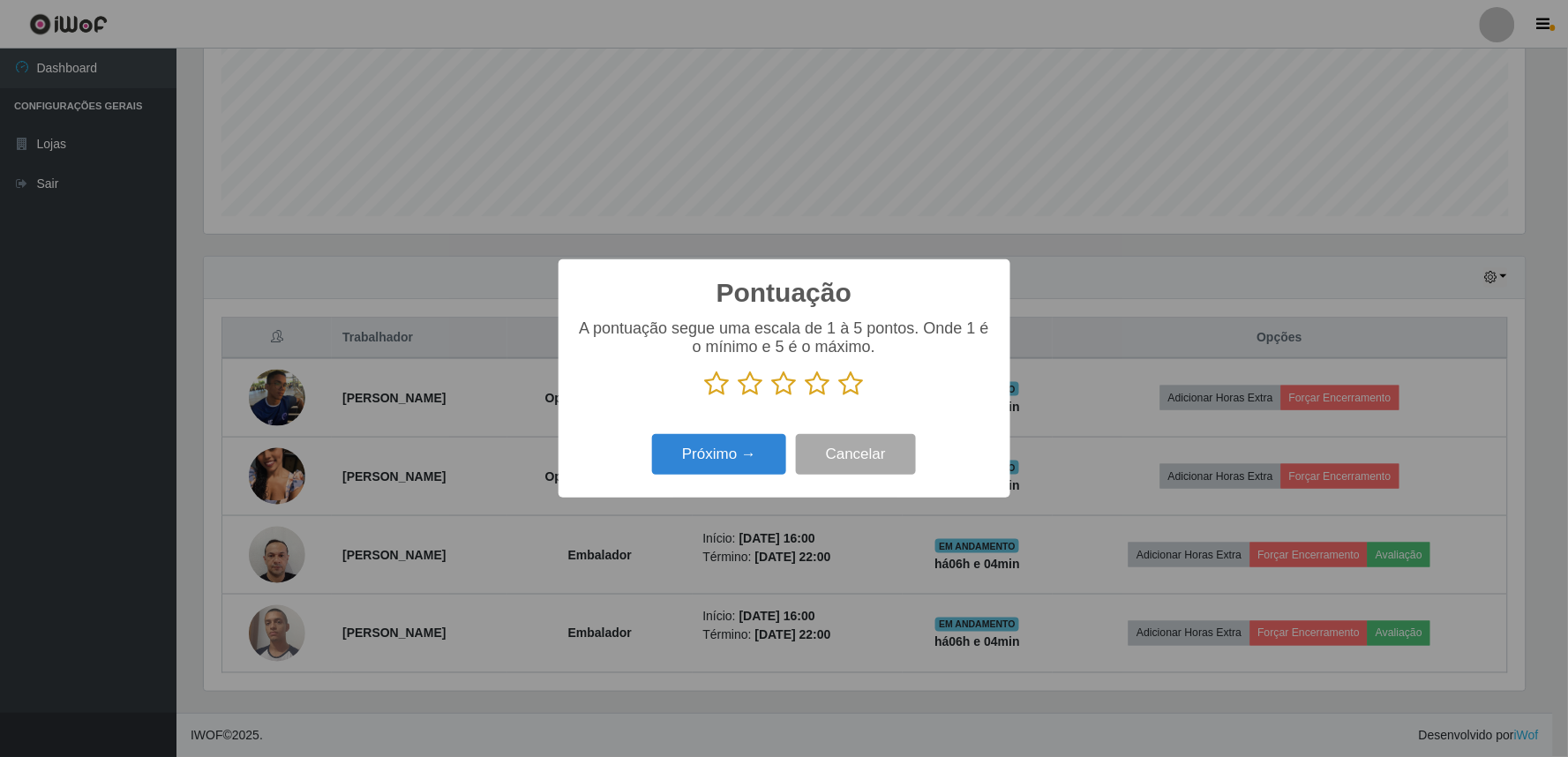
scroll to position [882057, 880916]
click at [818, 384] on icon at bounding box center [817, 383] width 24 height 26
click at [806, 398] on input "radio" at bounding box center [806, 398] width 0 height 0
click at [746, 455] on button "Próximo →" at bounding box center [719, 455] width 134 height 42
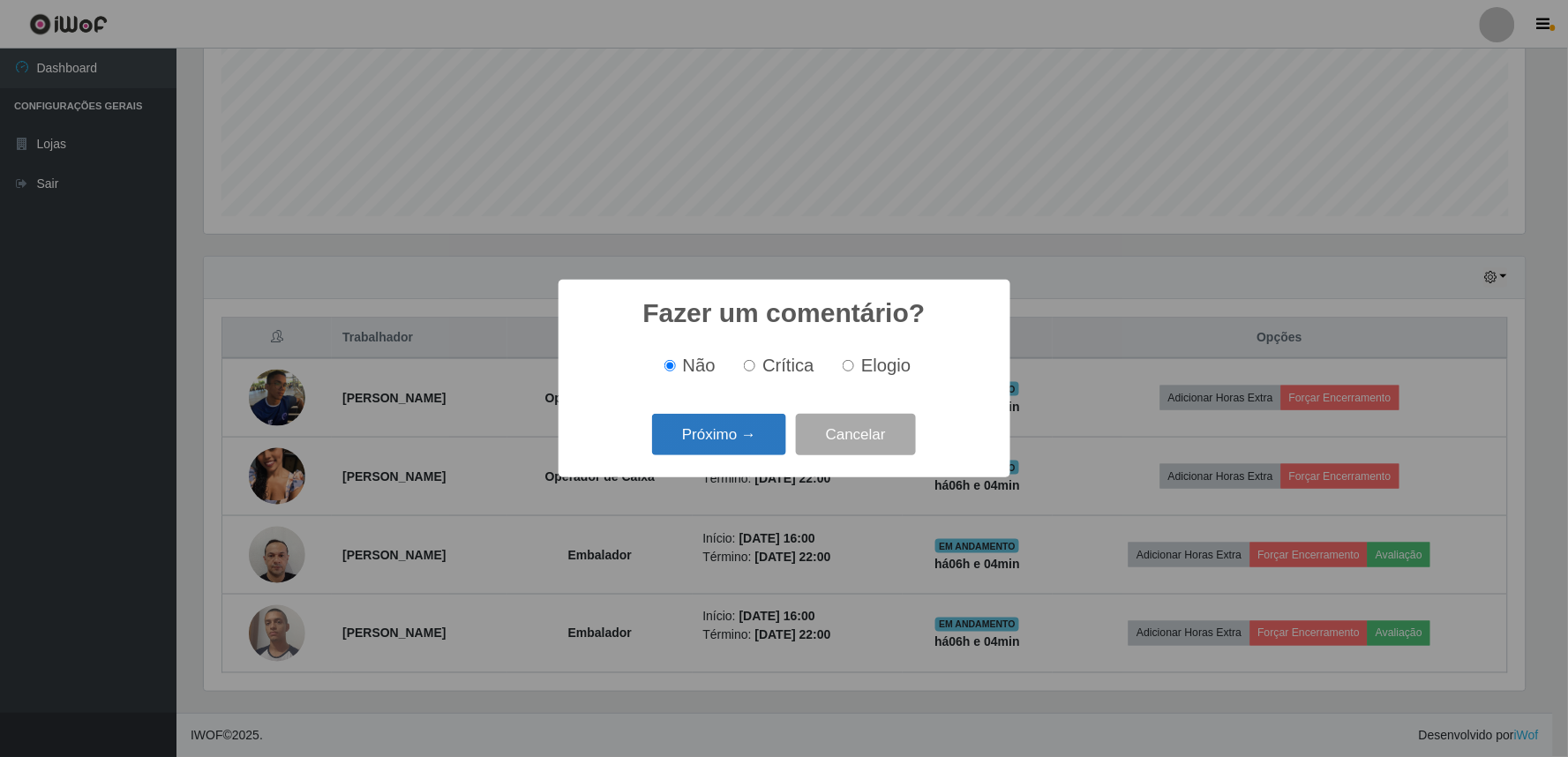
click at [727, 426] on button "Próximo →" at bounding box center [719, 435] width 134 height 42
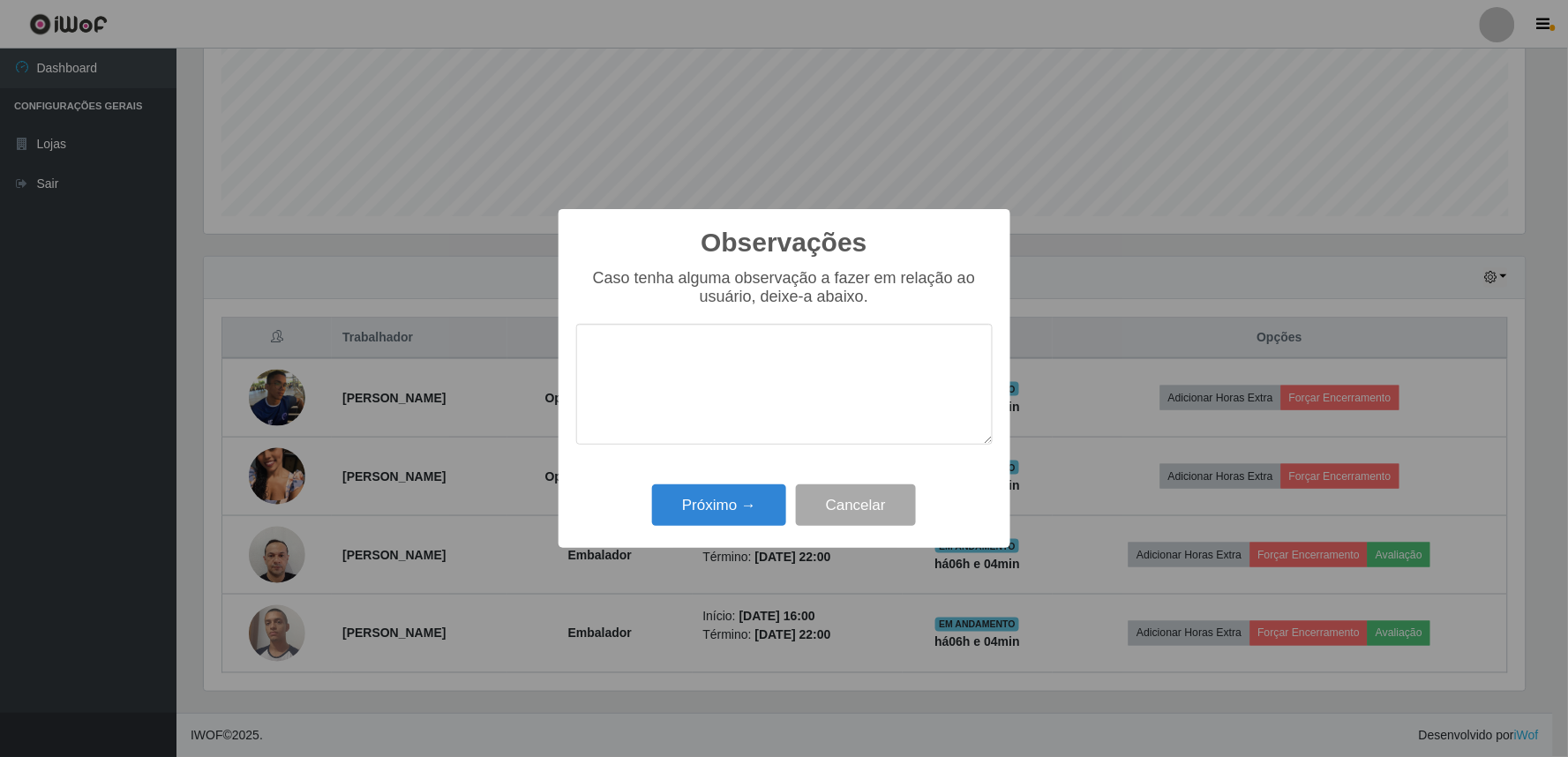
click at [726, 375] on textarea at bounding box center [784, 385] width 416 height 121
type textarea "PROATIVO"
click at [698, 498] on button "Próximo →" at bounding box center [719, 505] width 134 height 42
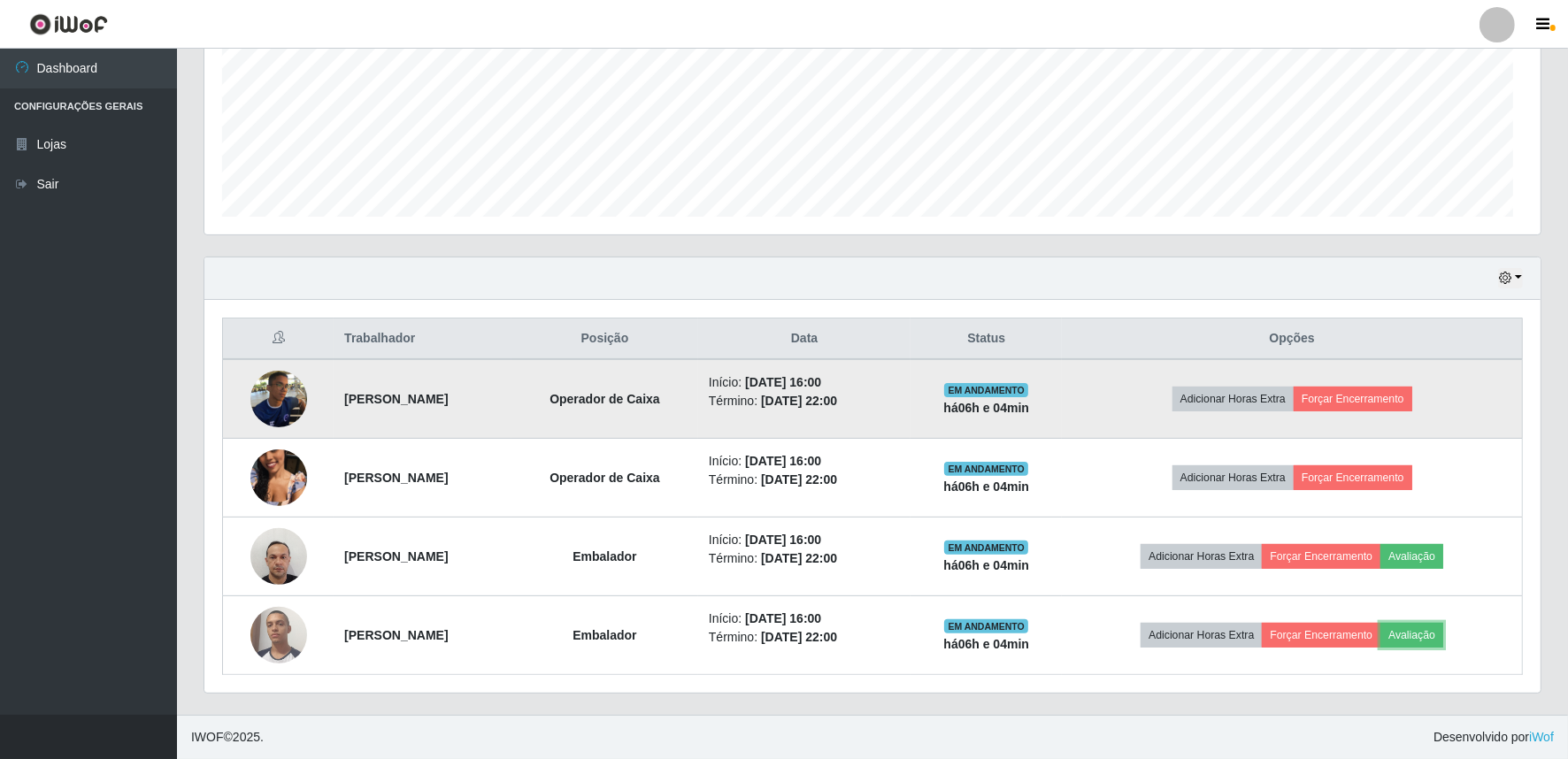
scroll to position [366, 1336]
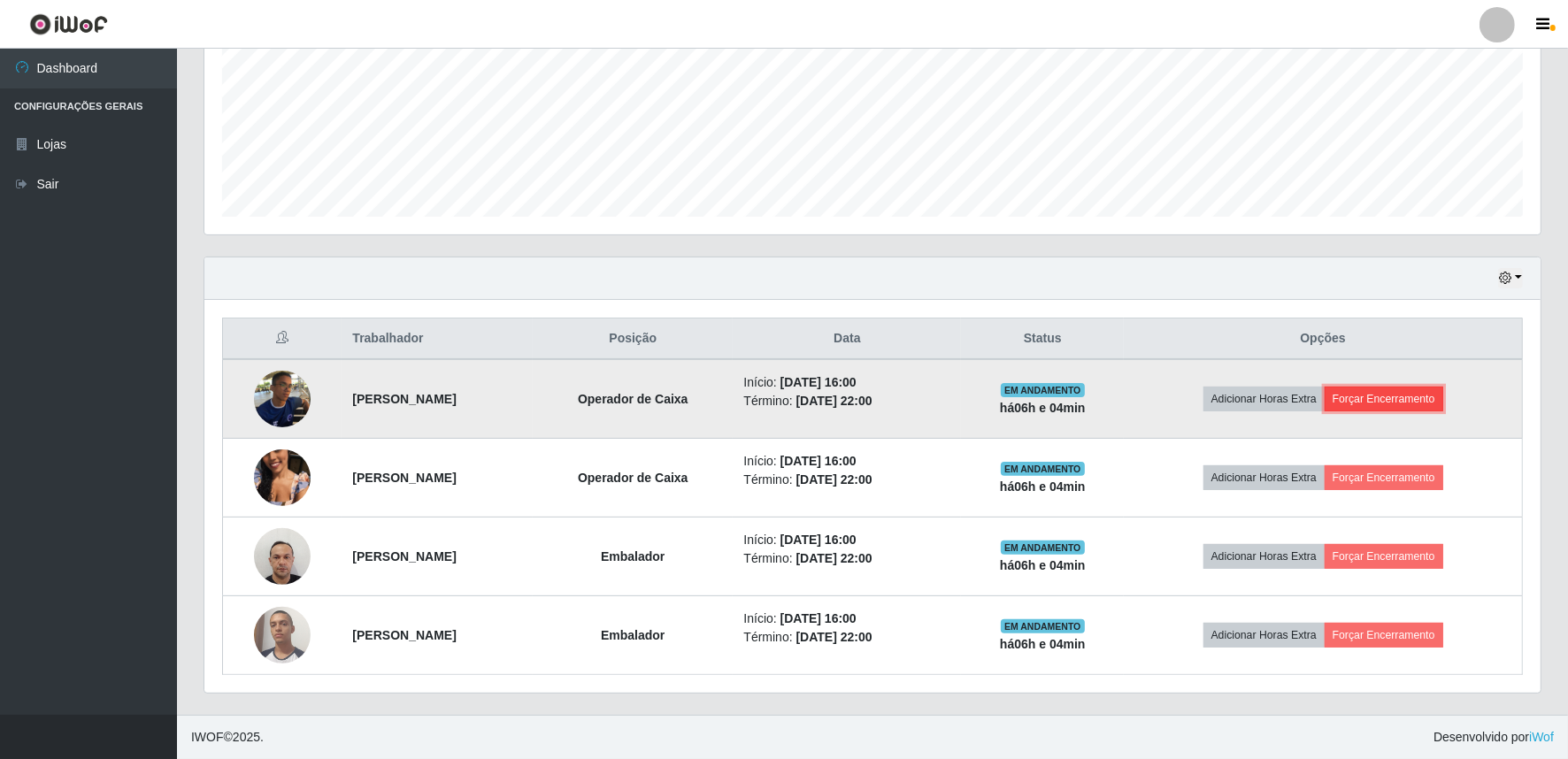
click at [1391, 401] on button "Forçar Encerramento" at bounding box center [1384, 399] width 119 height 25
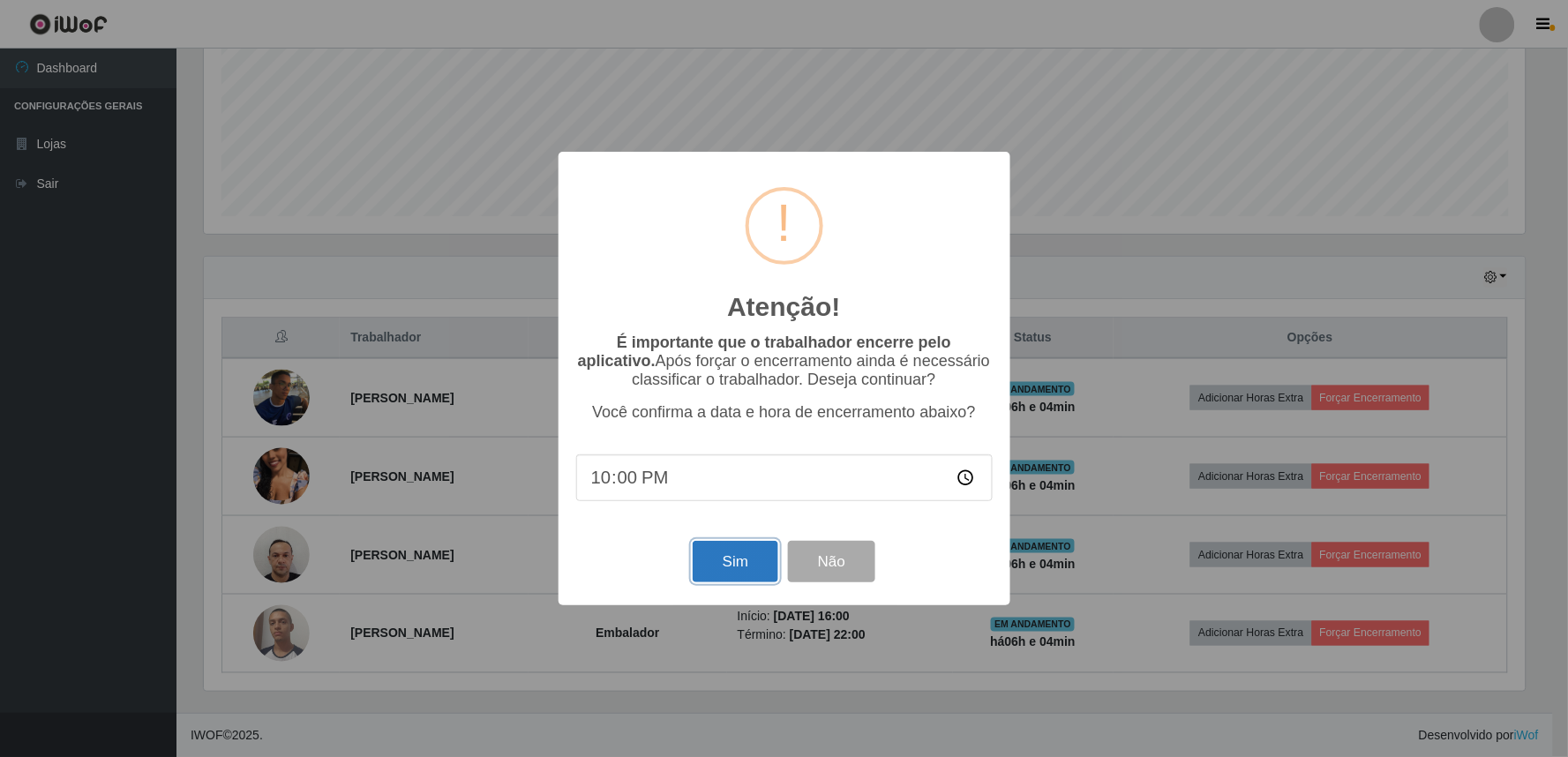
click at [714, 566] on button "Sim" at bounding box center [735, 561] width 86 height 42
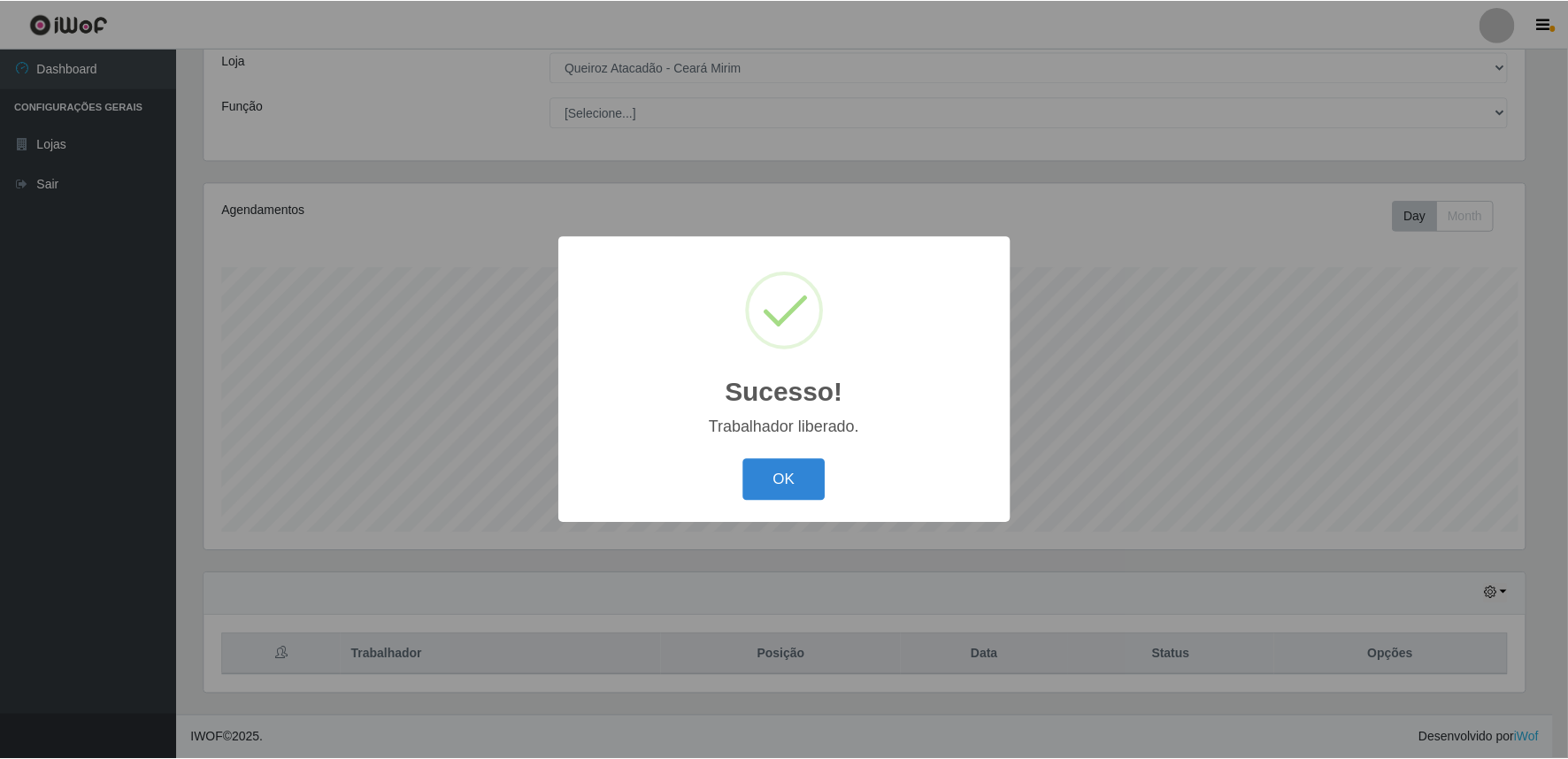
scroll to position [0, 0]
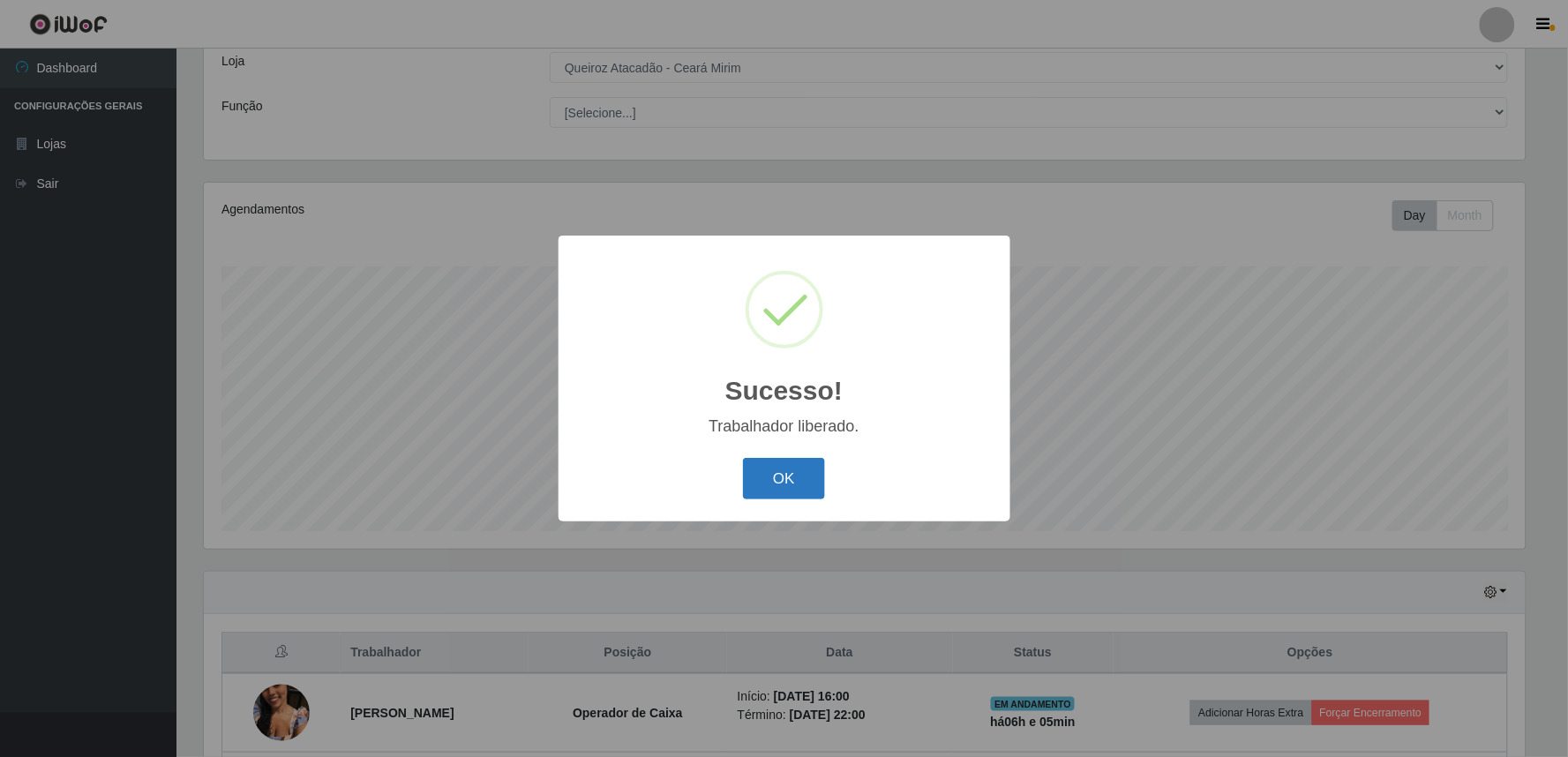
click at [760, 472] on button "OK" at bounding box center [784, 479] width 82 height 42
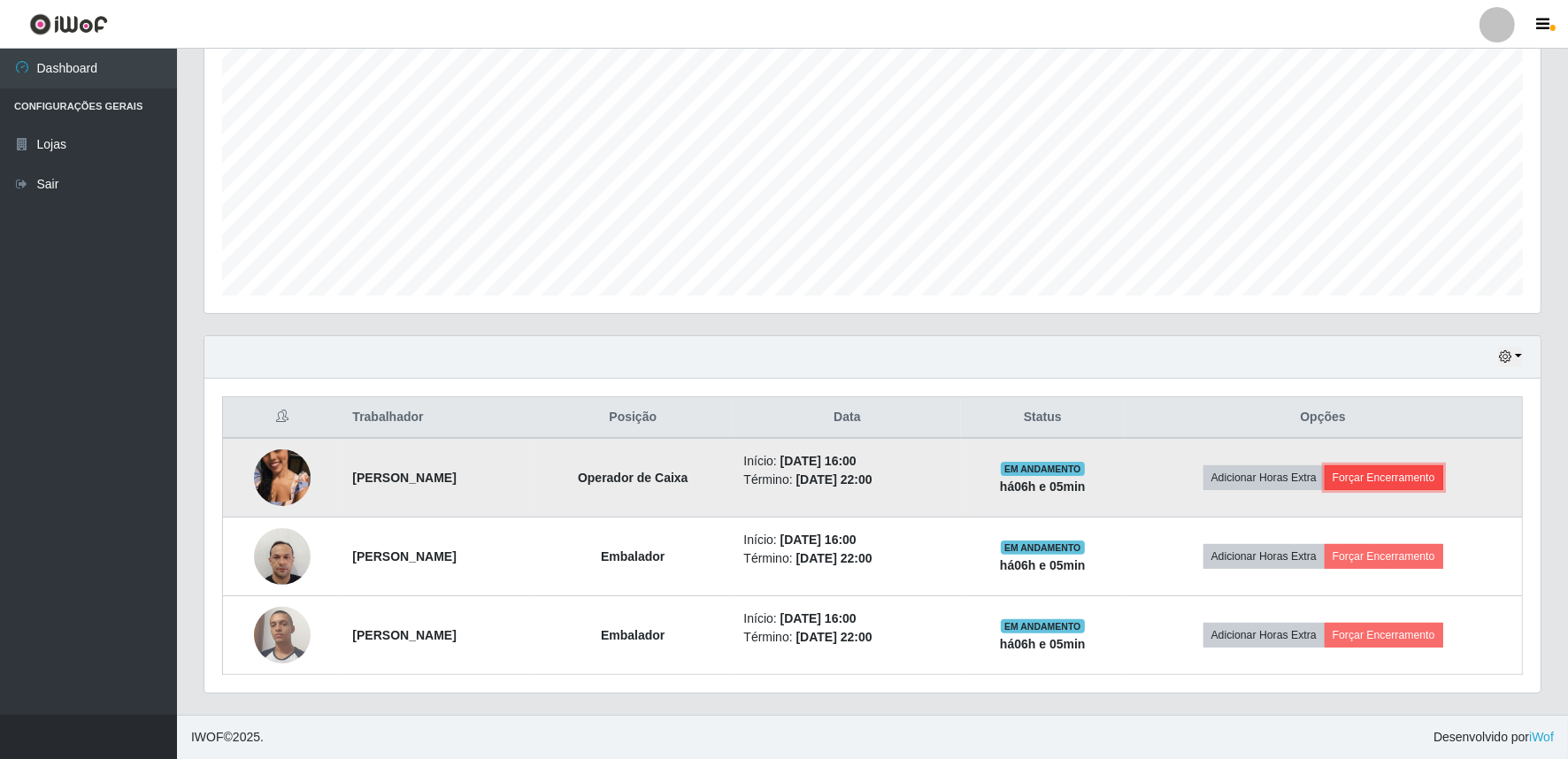
click at [1413, 474] on button "Forçar Encerramento" at bounding box center [1384, 478] width 119 height 25
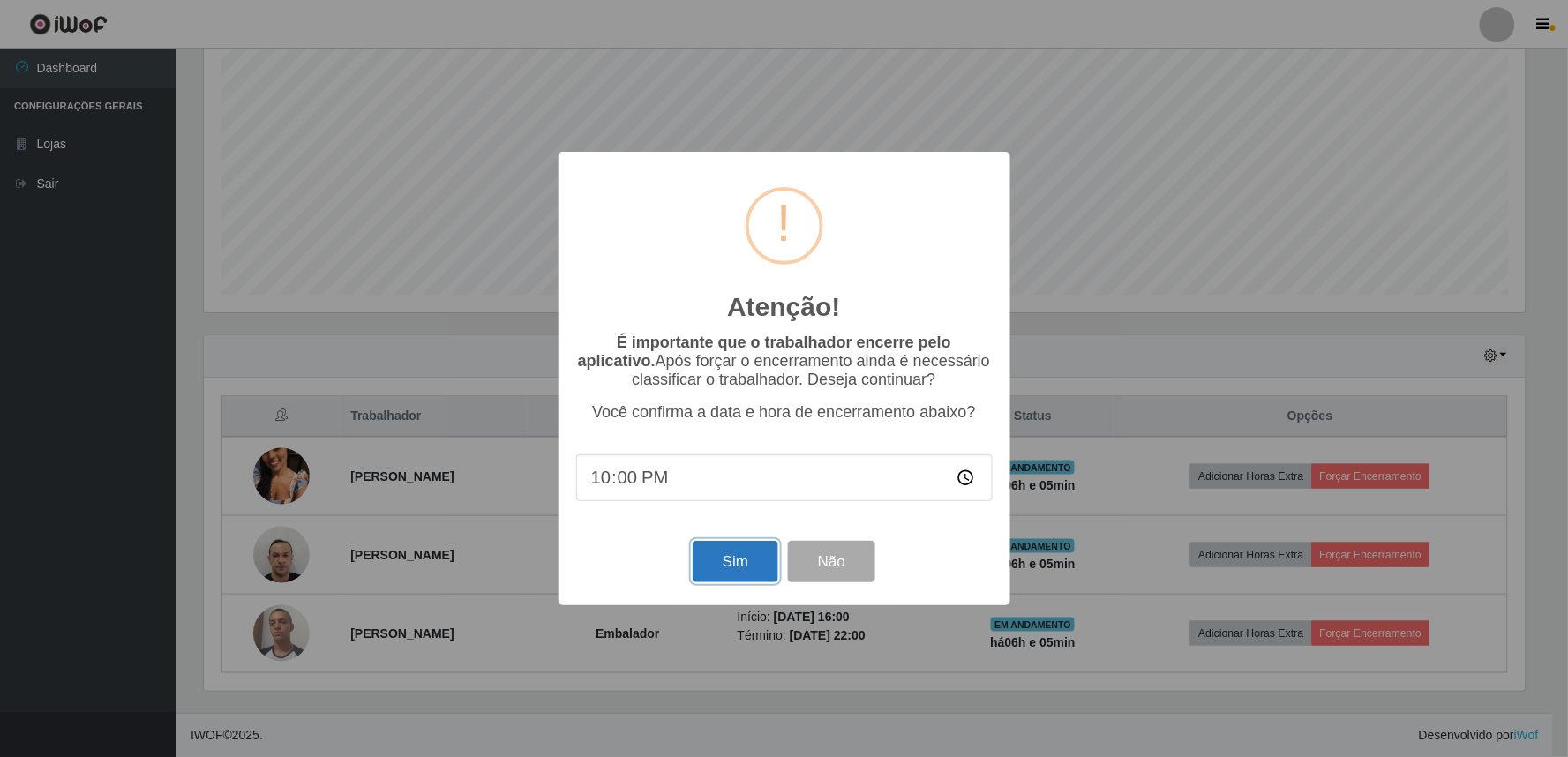
click at [698, 560] on button "Sim" at bounding box center [735, 561] width 86 height 42
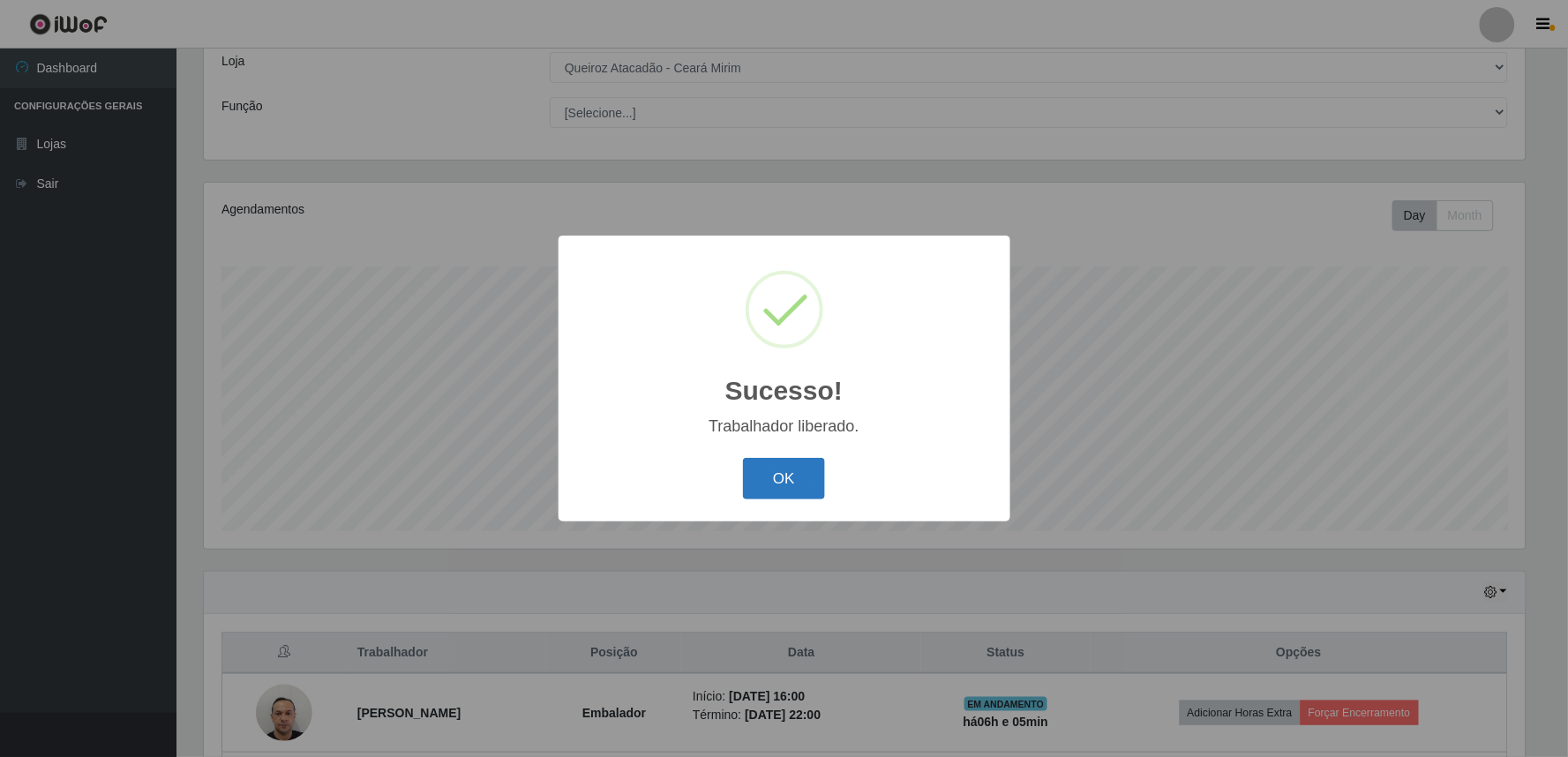
click at [779, 470] on button "OK" at bounding box center [784, 479] width 82 height 42
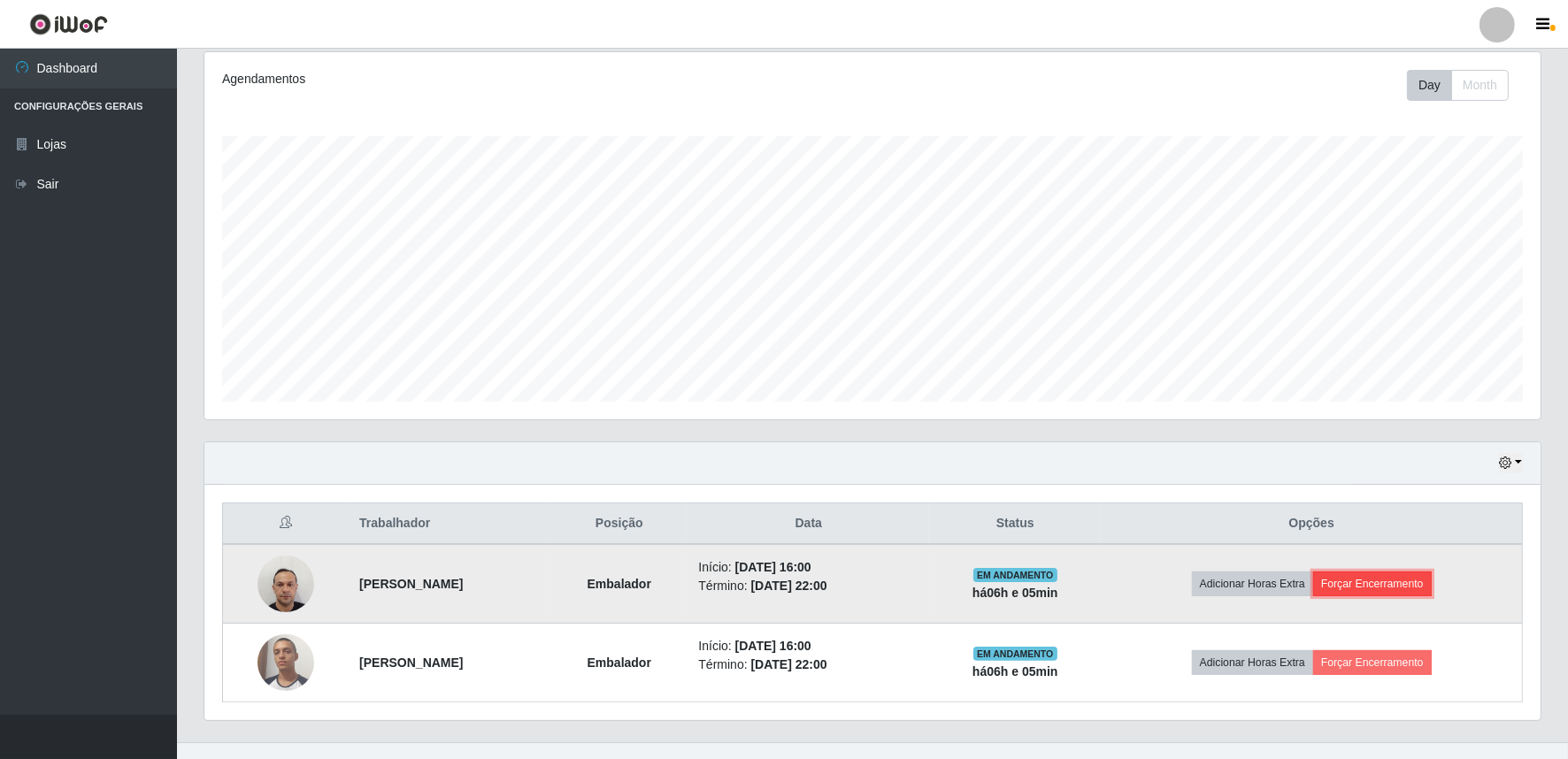
click at [1364, 578] on button "Forçar Encerramento" at bounding box center [1372, 584] width 119 height 25
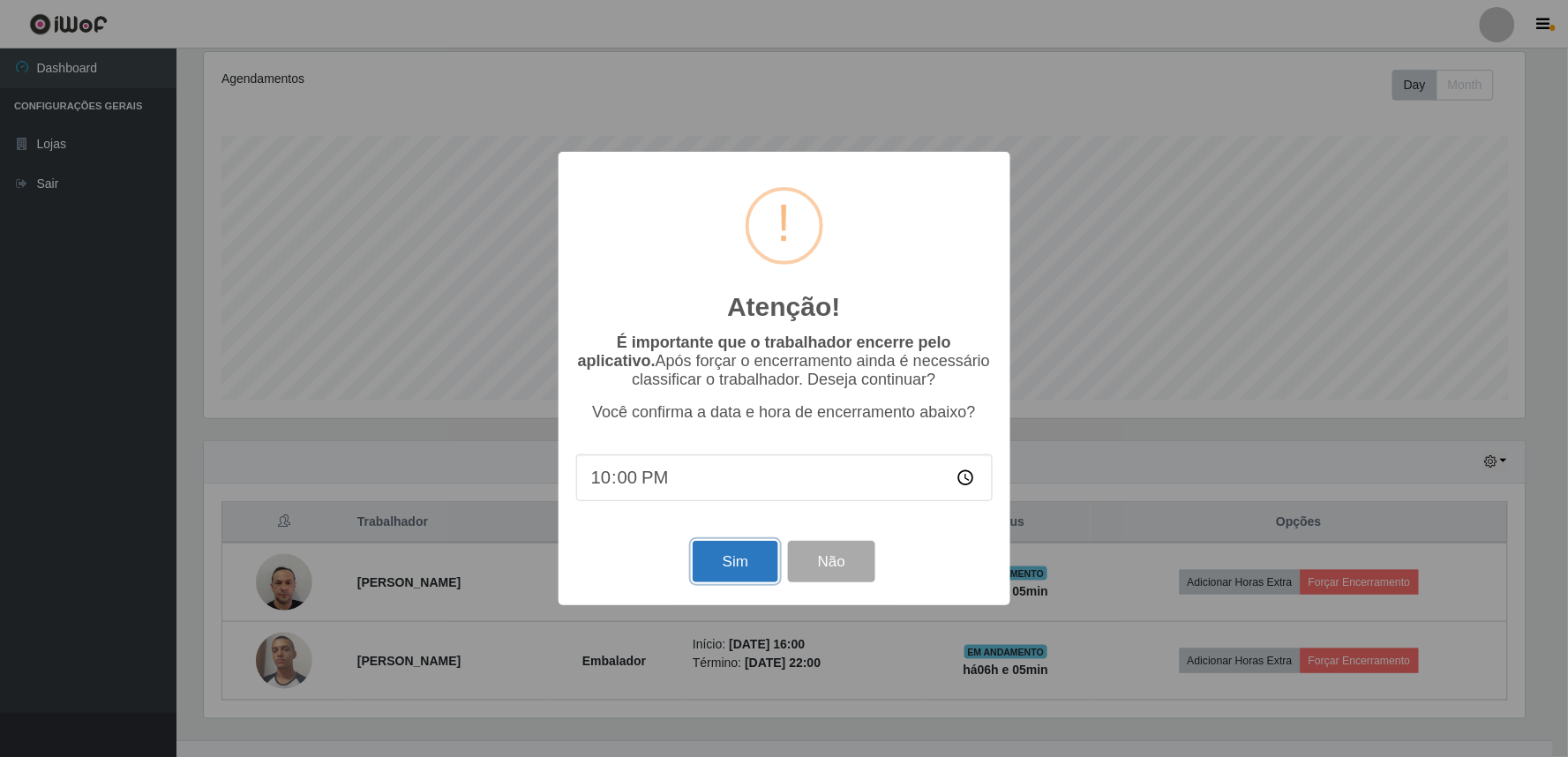
click at [723, 562] on button "Sim" at bounding box center [735, 561] width 86 height 42
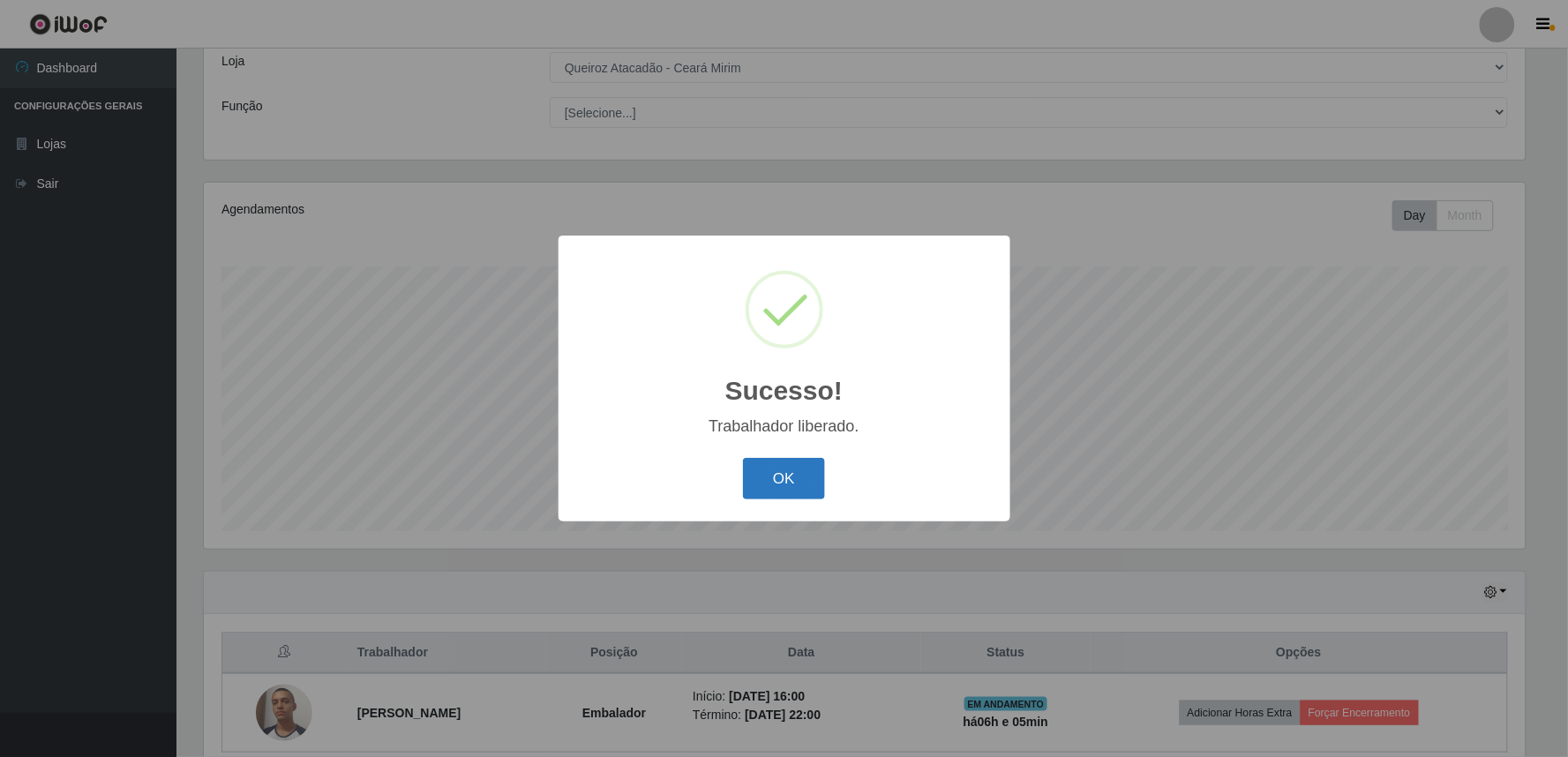
click at [769, 489] on button "OK" at bounding box center [784, 479] width 82 height 42
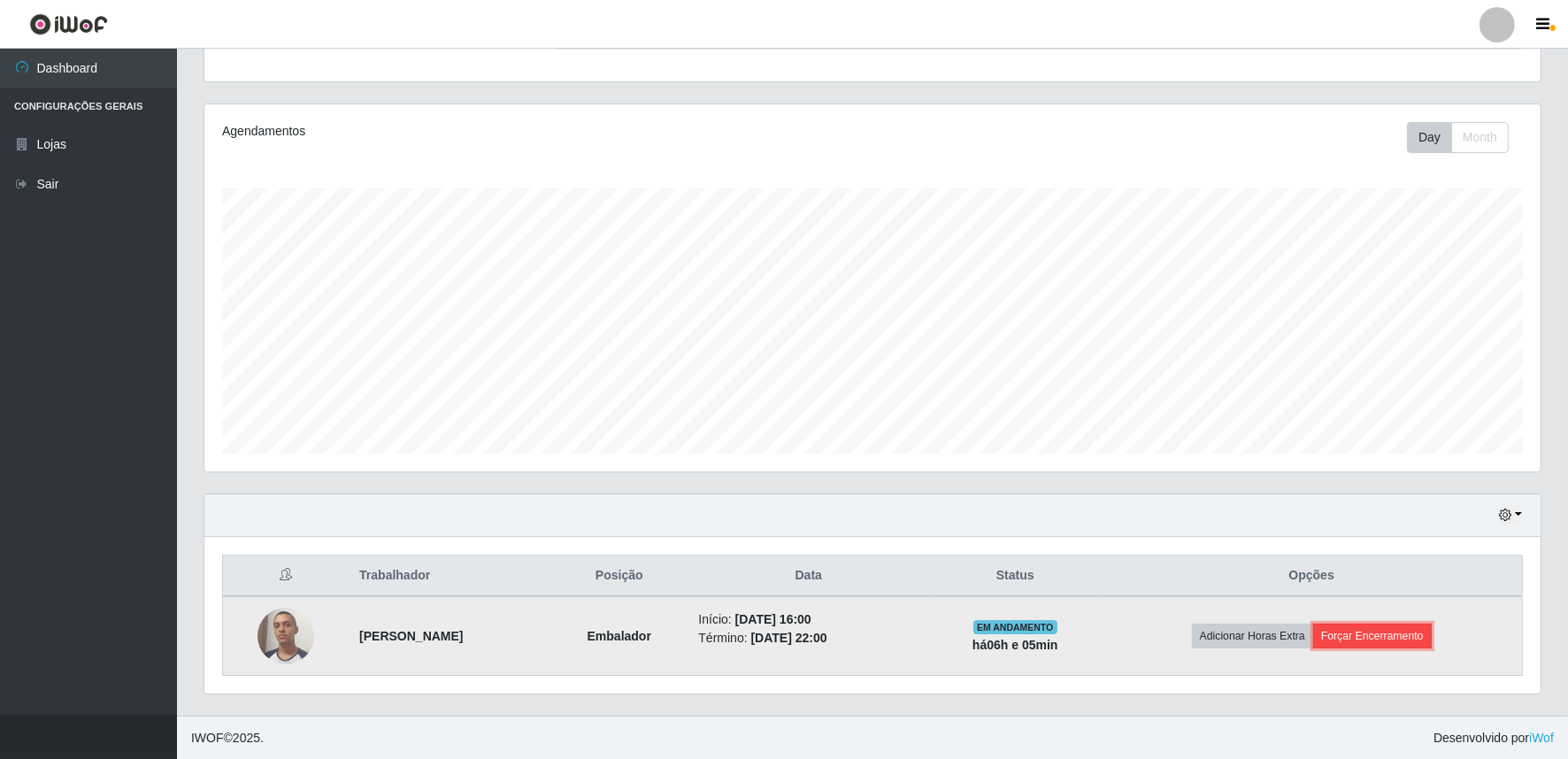
click at [1413, 638] on button "Forçar Encerramento" at bounding box center [1372, 636] width 119 height 25
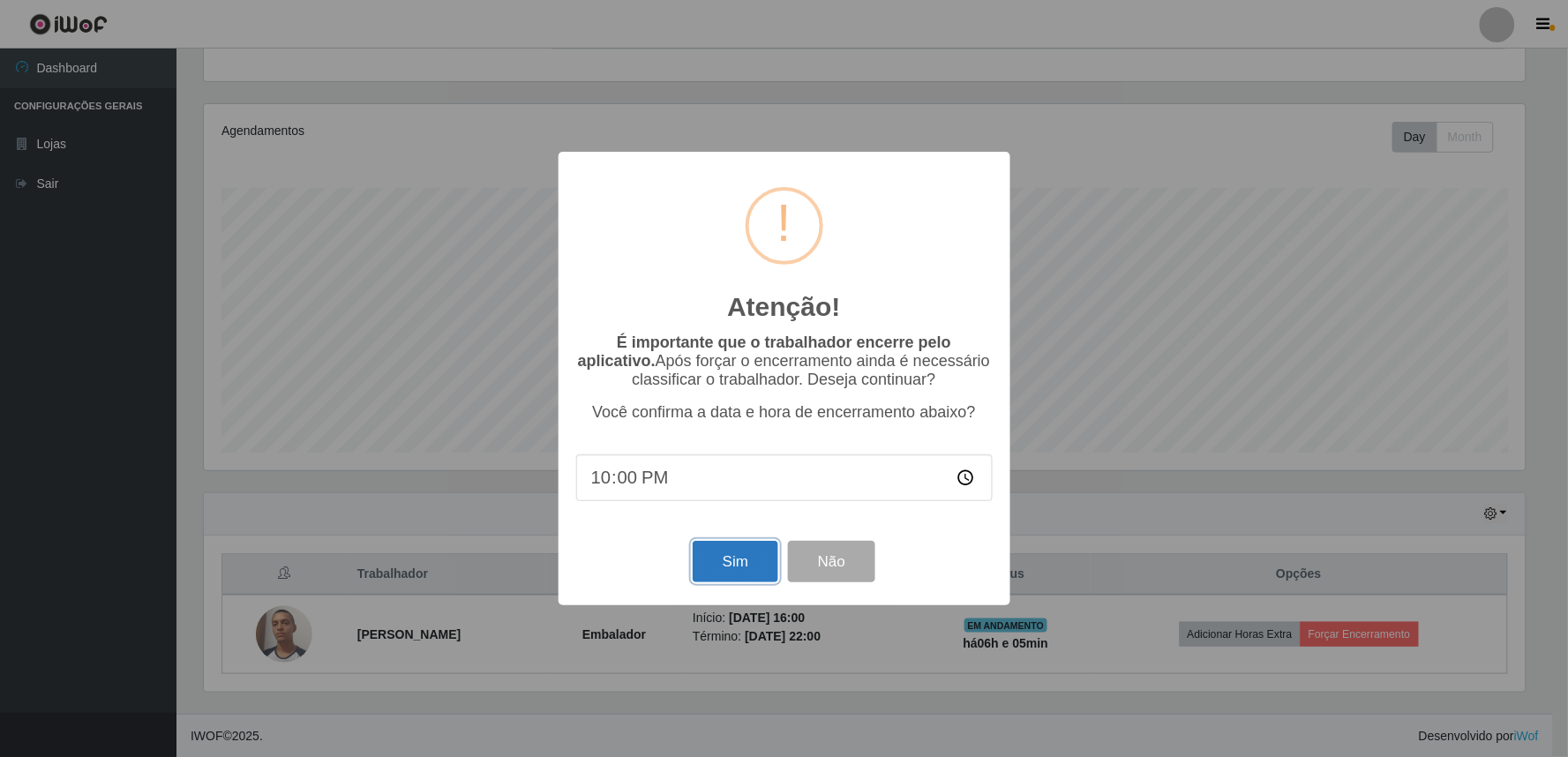
click at [754, 559] on button "Sim" at bounding box center [735, 561] width 86 height 42
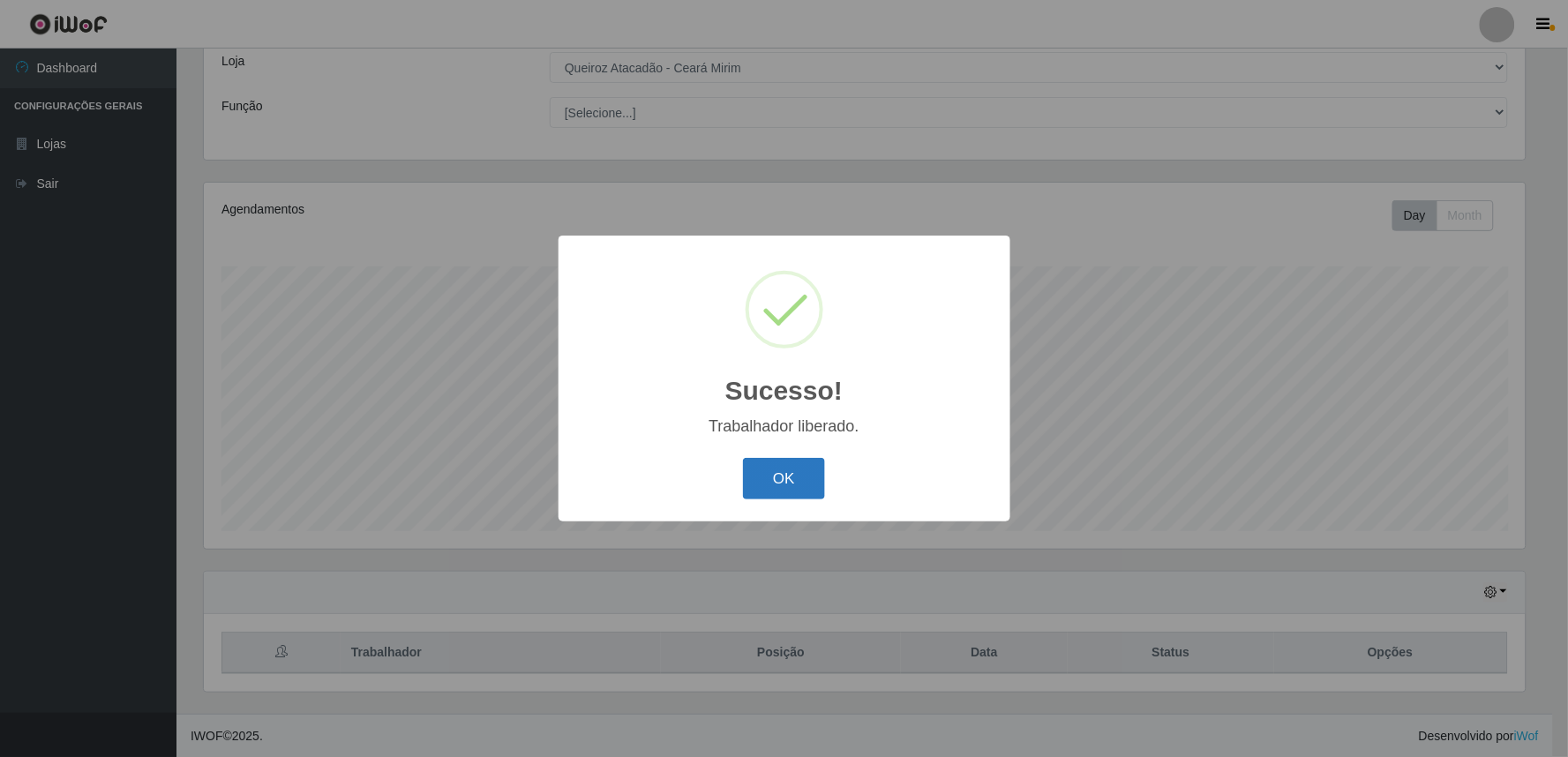
click at [763, 488] on button "OK" at bounding box center [784, 479] width 82 height 42
